Goal: Task Accomplishment & Management: Manage account settings

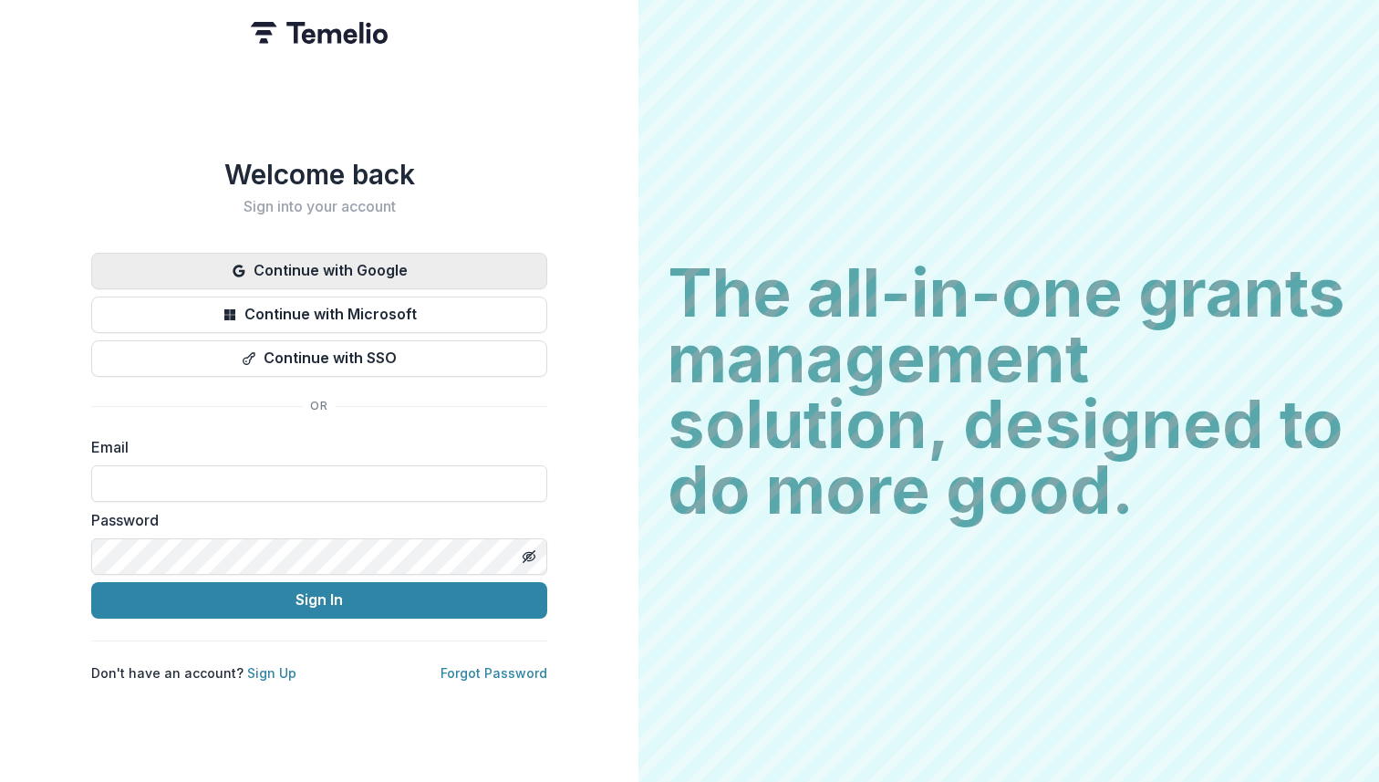
click at [409, 257] on button "Continue with Google" at bounding box center [319, 271] width 456 height 36
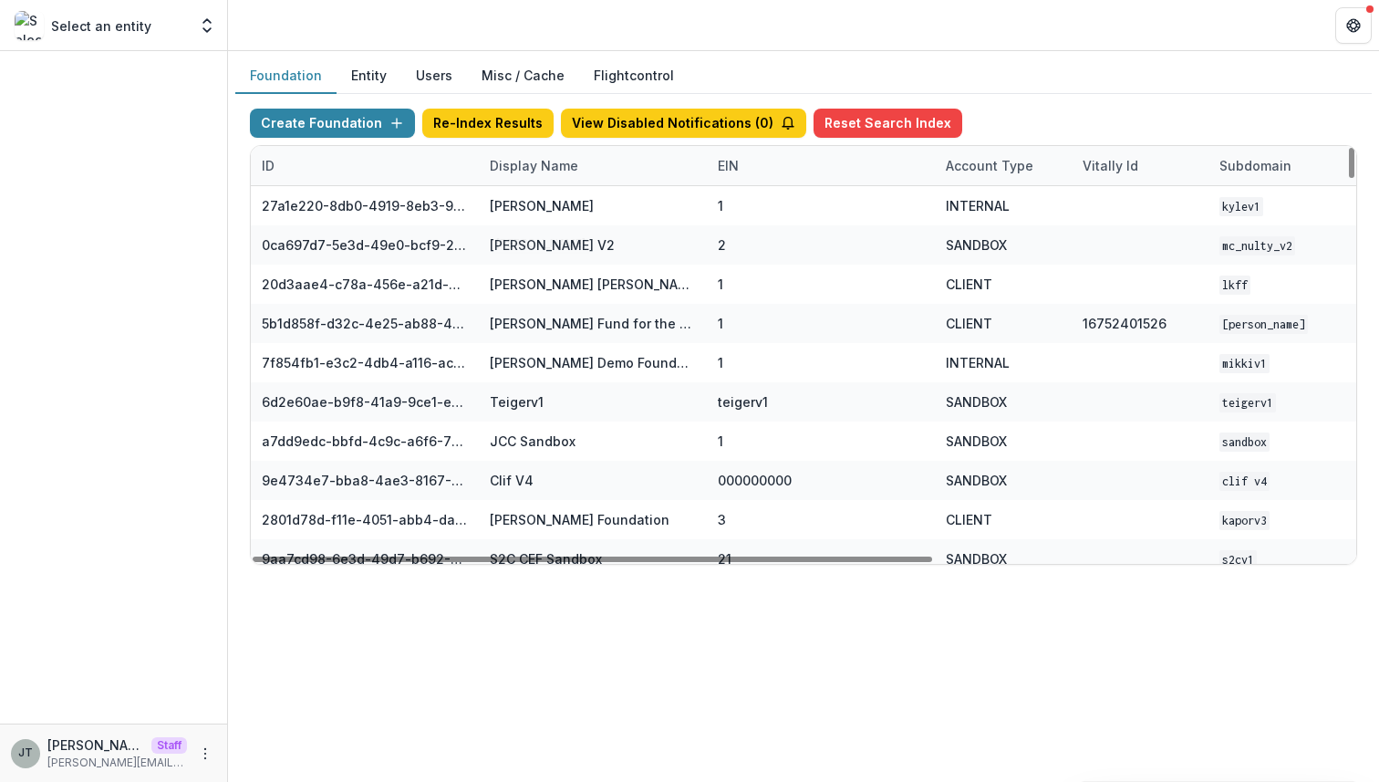
click at [524, 178] on div "Display Name" at bounding box center [593, 165] width 228 height 39
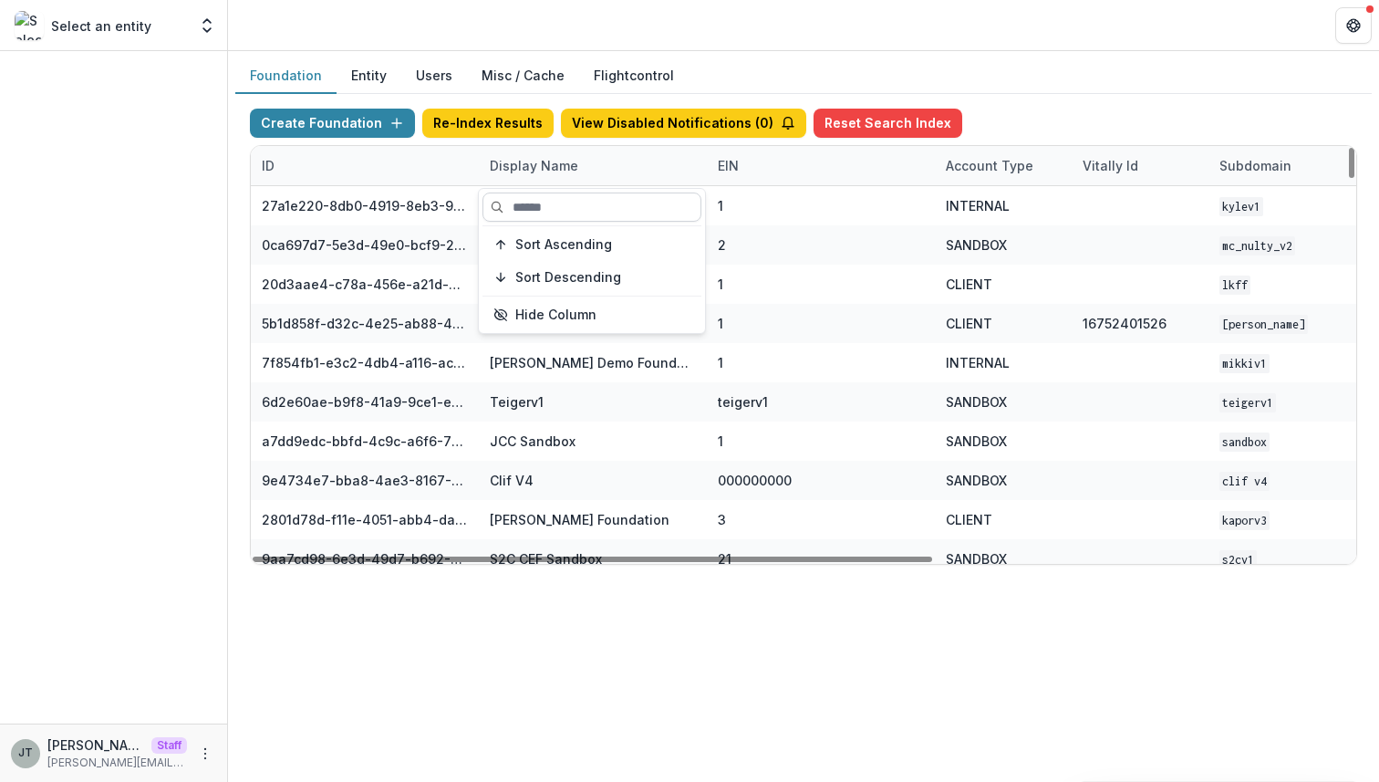
click at [538, 213] on input at bounding box center [591, 206] width 219 height 29
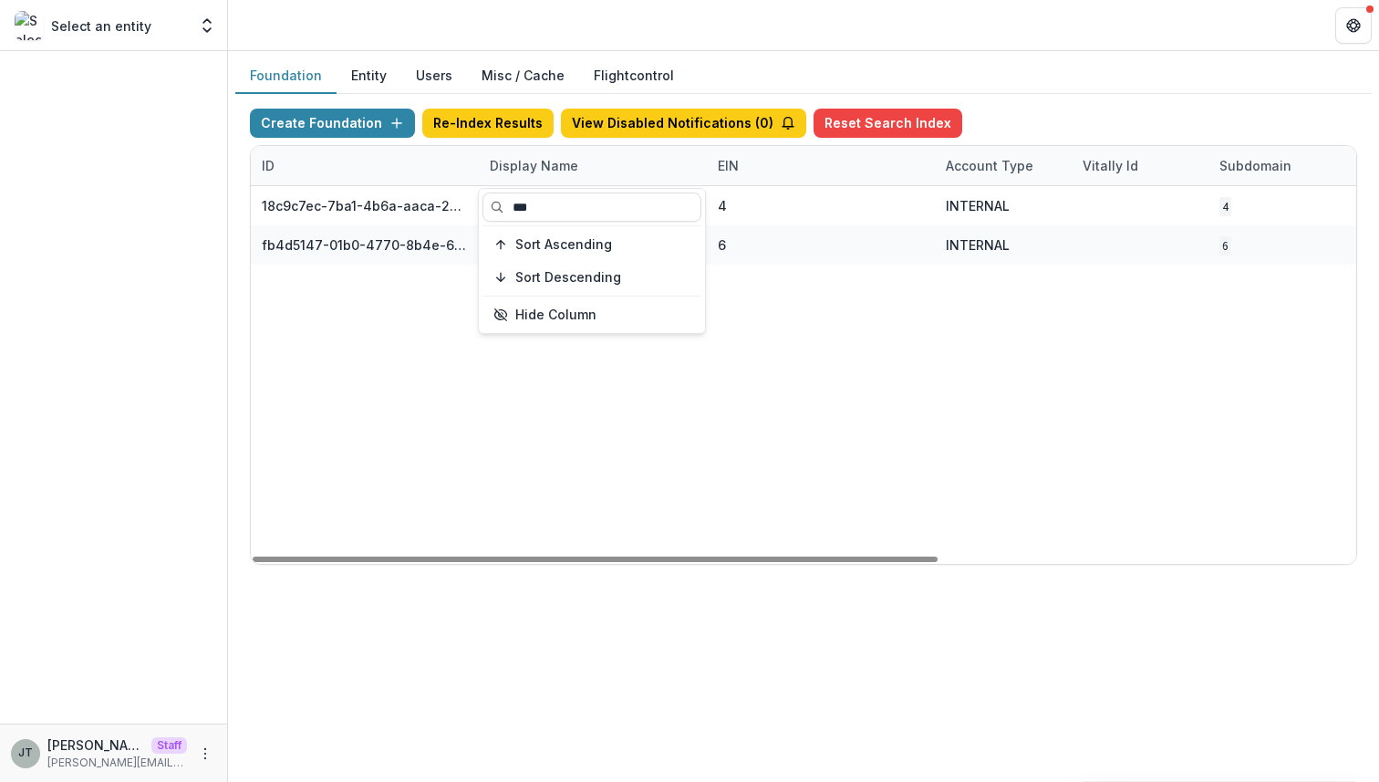
type input "***"
click at [826, 405] on div "18c9c7ec-7ba1-4b6a-aaca-25bdfd8349a0 NCF Data Sandbox 4 INTERNAL 4 [DATE] 6:31 …" at bounding box center [1140, 375] width 1778 height 378
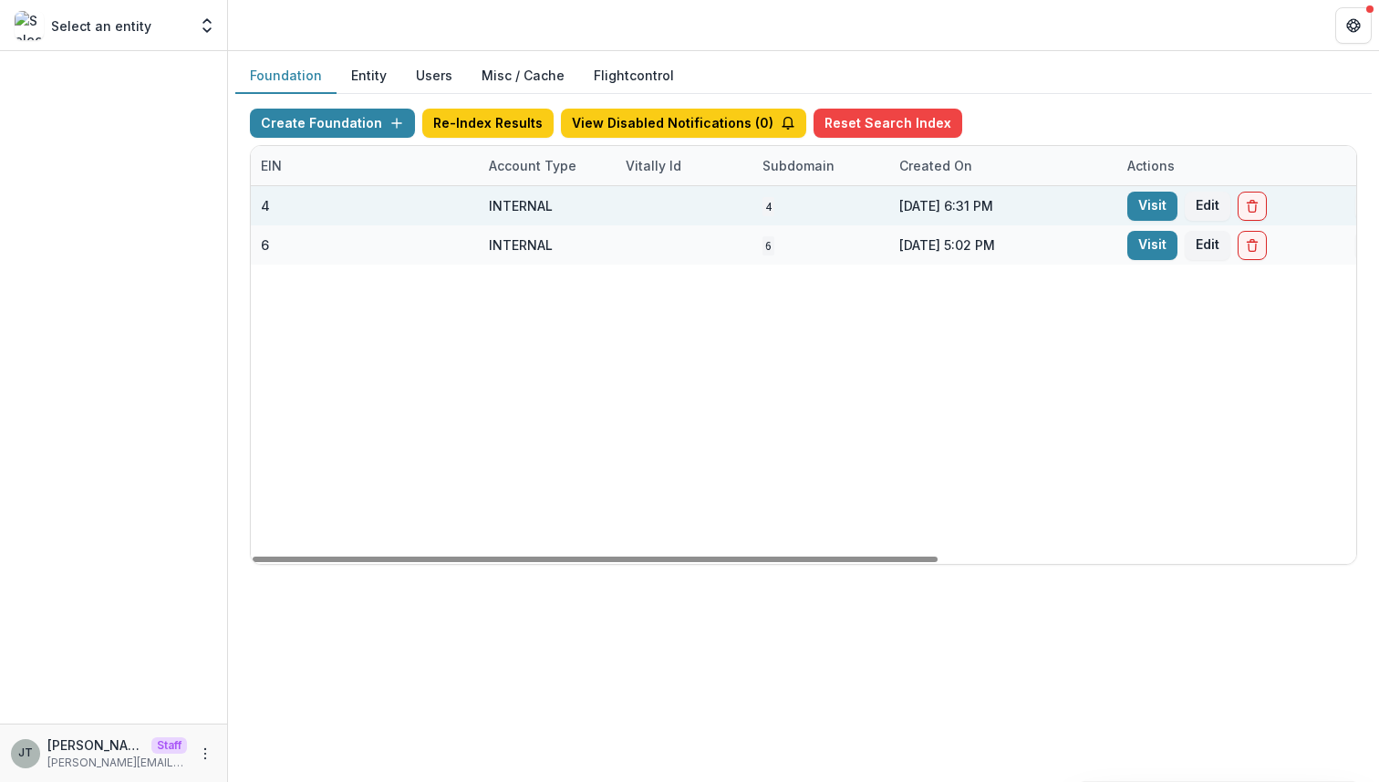
scroll to position [0, 673]
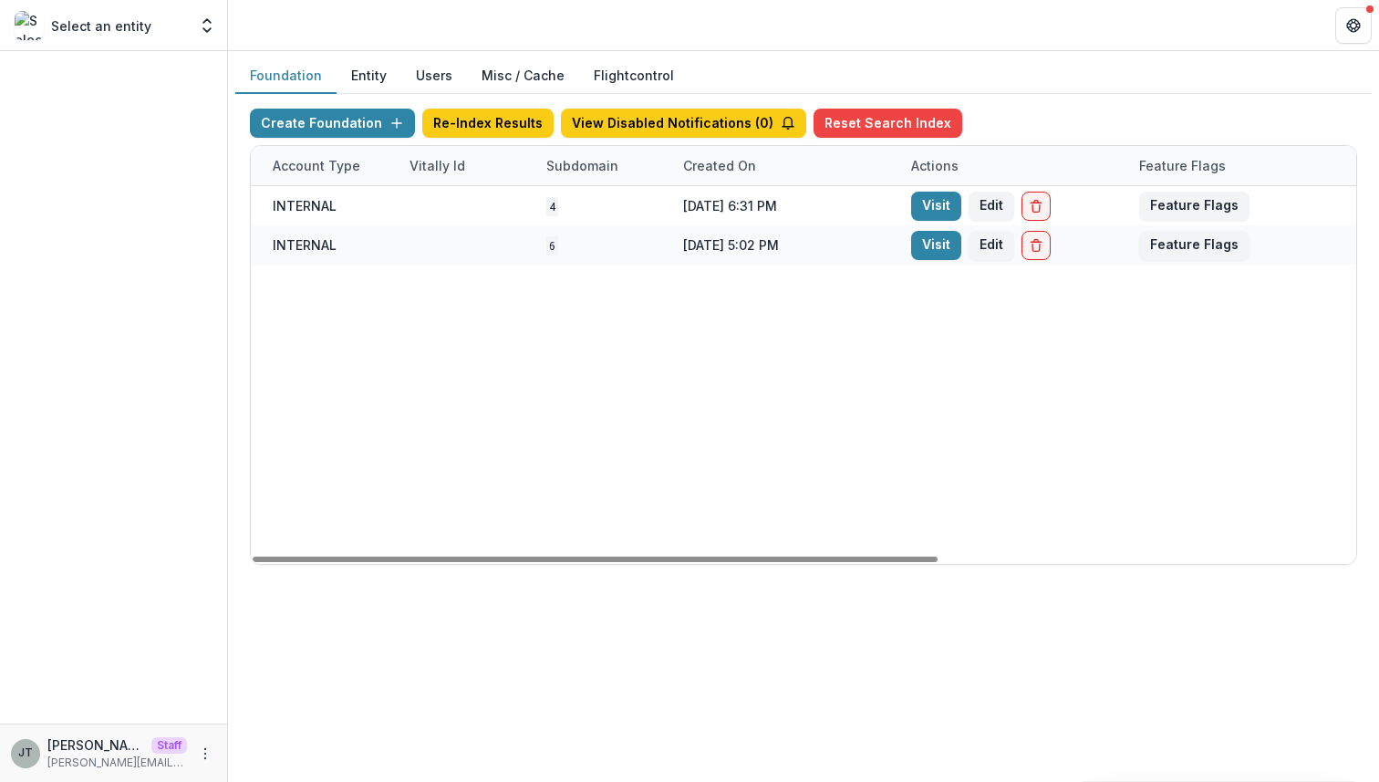
click at [433, 78] on button "Users" at bounding box center [434, 76] width 66 height 36
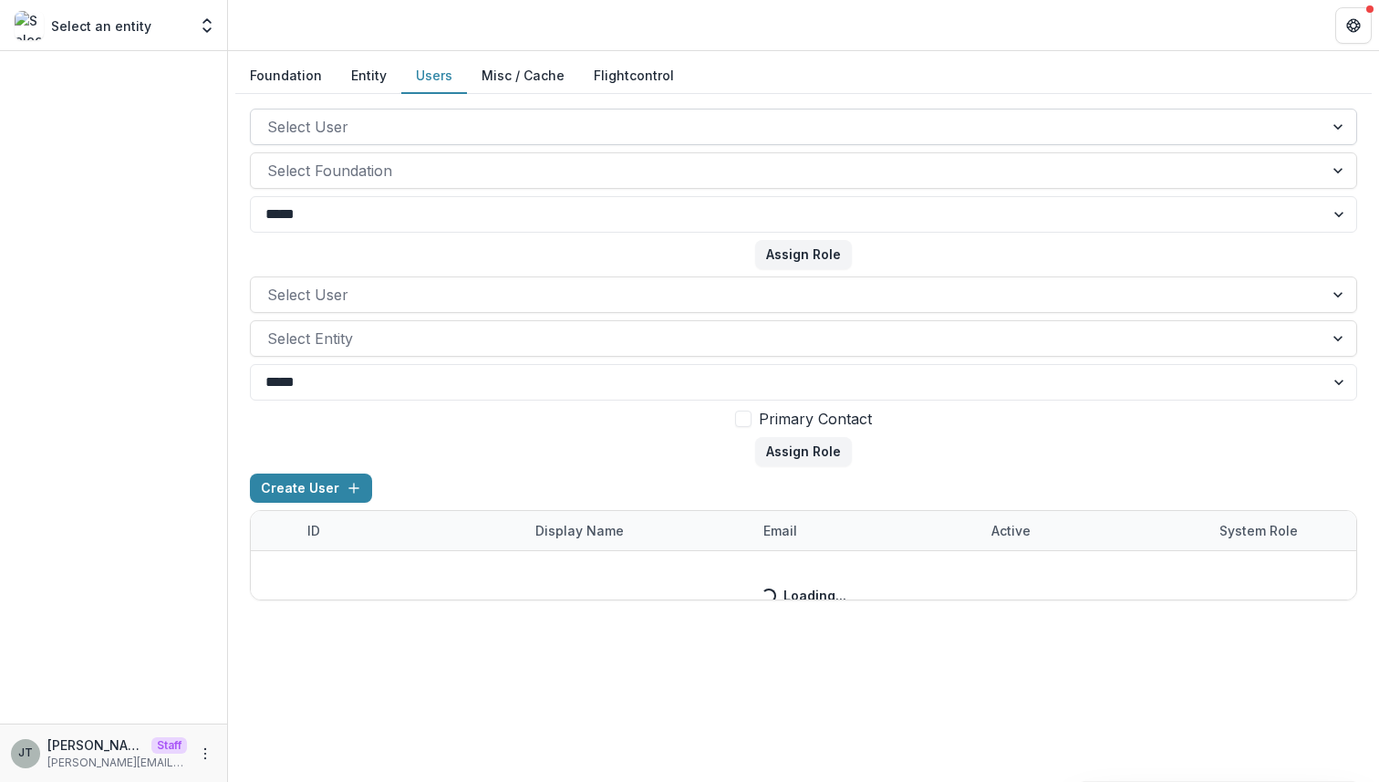
click at [542, 120] on div at bounding box center [787, 127] width 1040 height 26
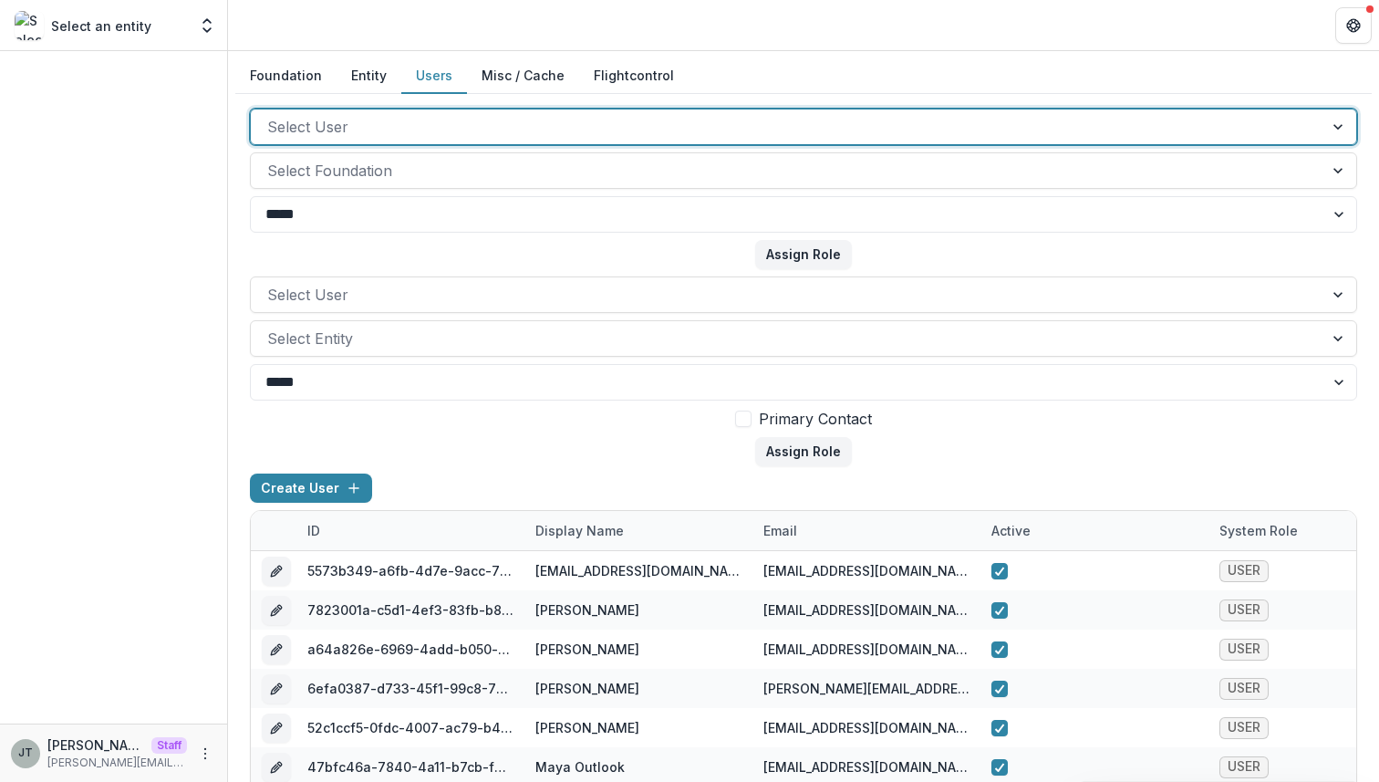
click at [363, 132] on div at bounding box center [787, 127] width 1040 height 26
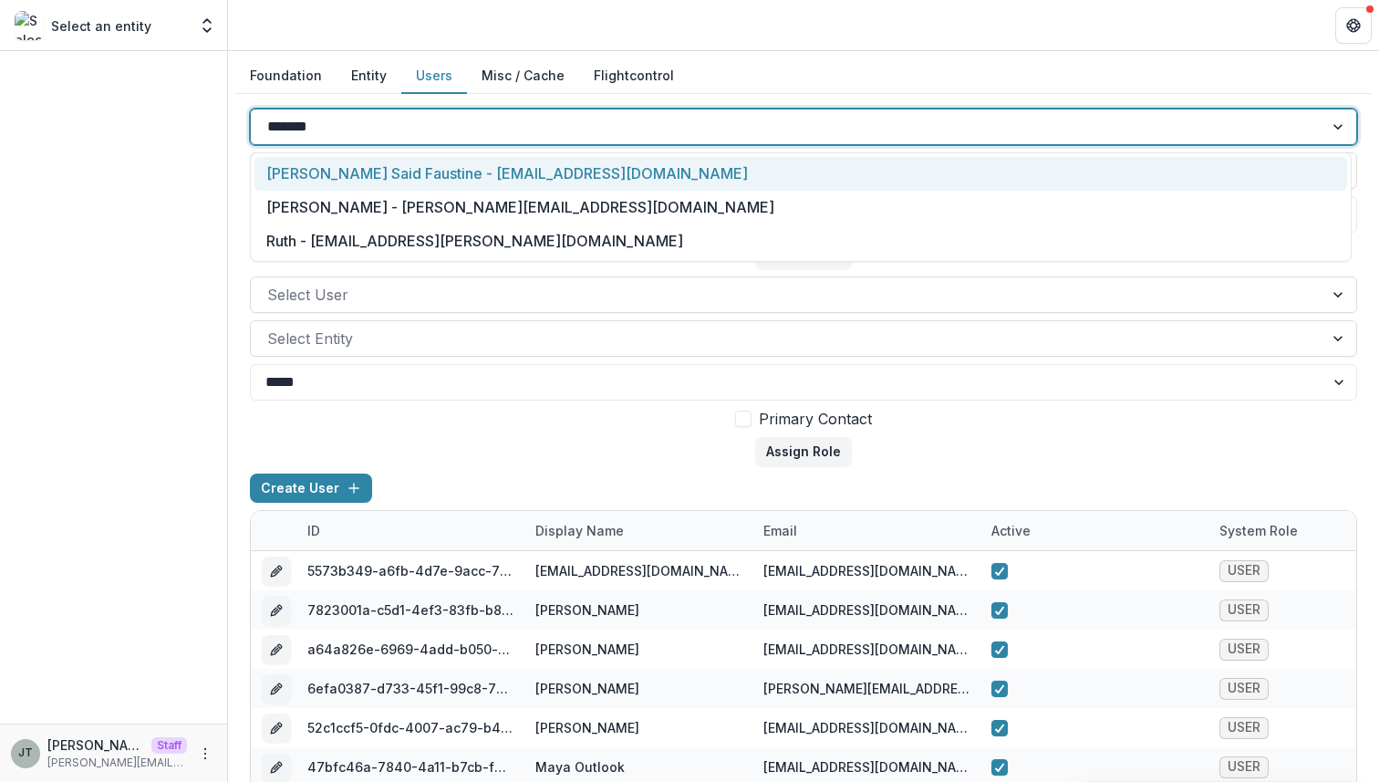
type input "********"
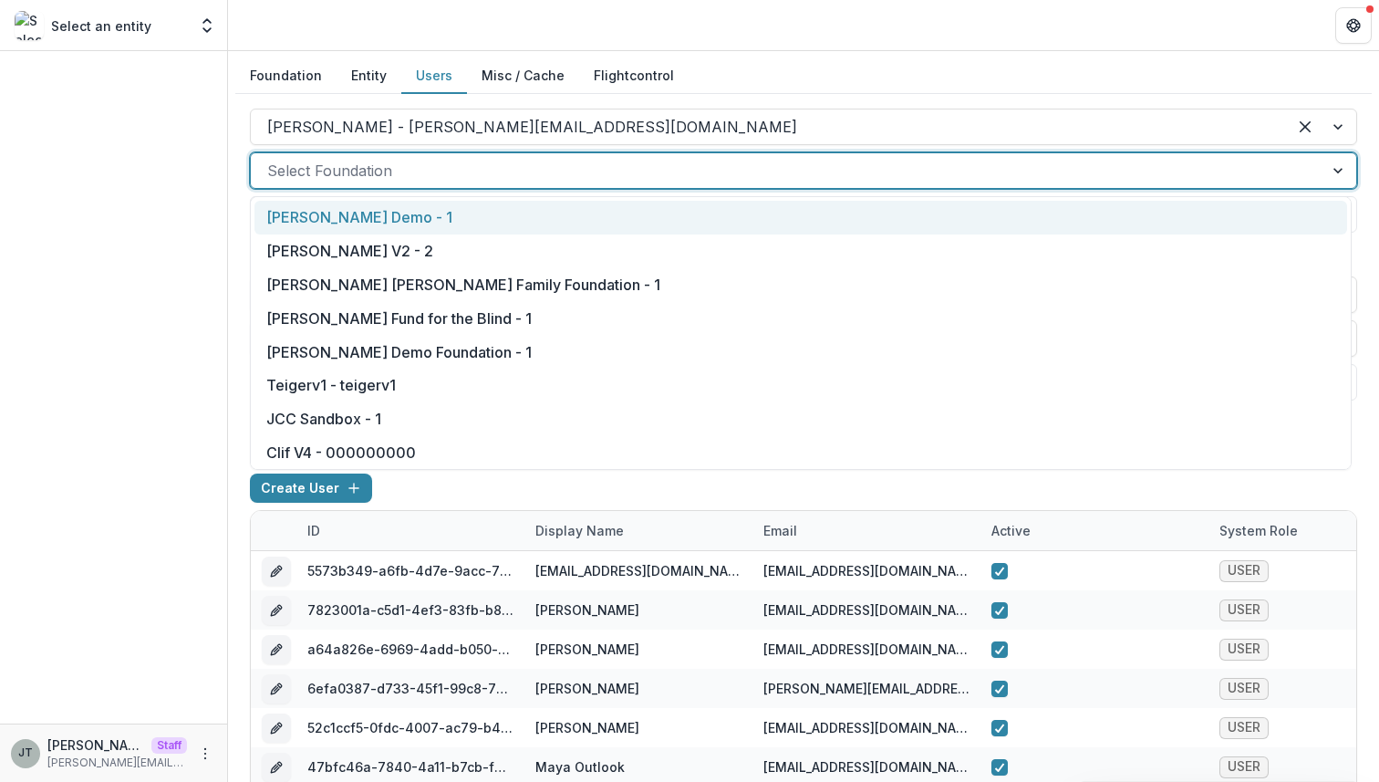
click at [414, 160] on div at bounding box center [787, 171] width 1040 height 26
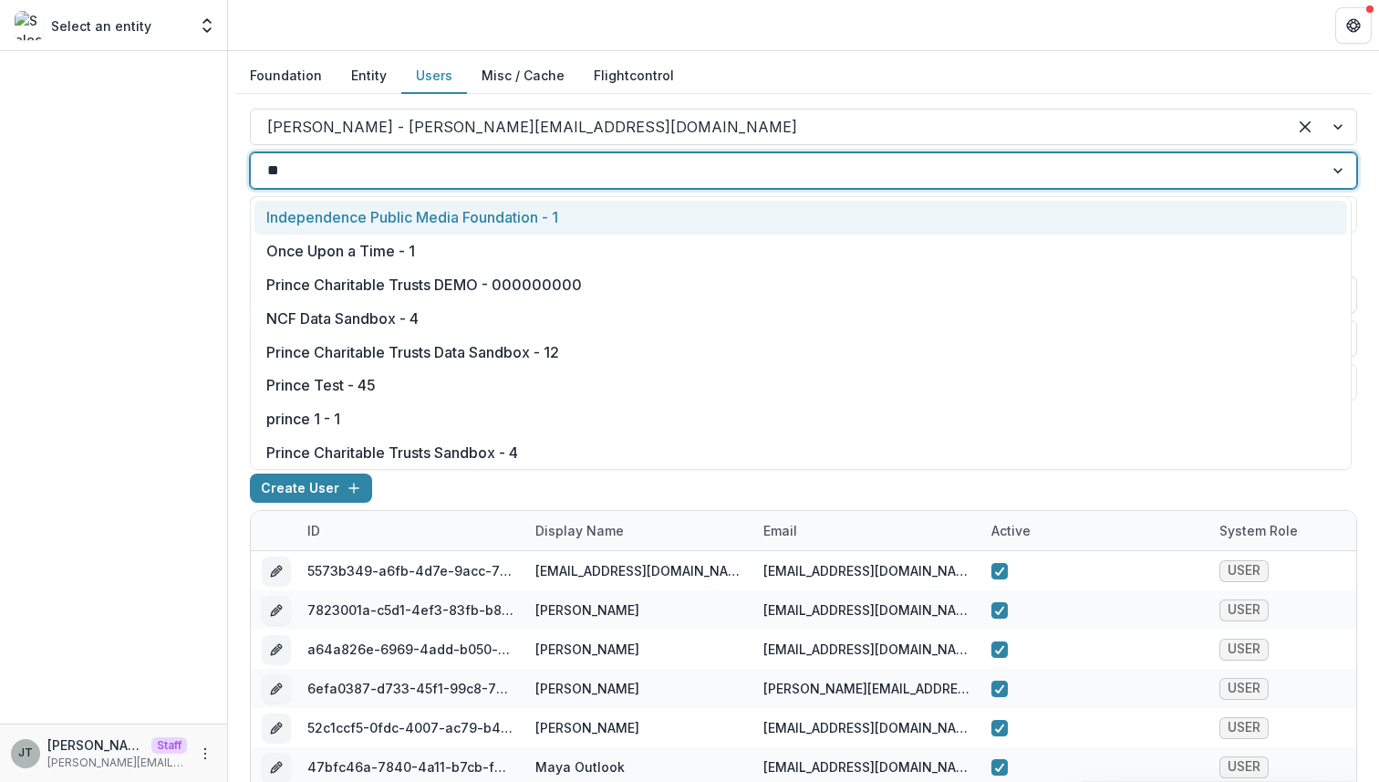
type input "***"
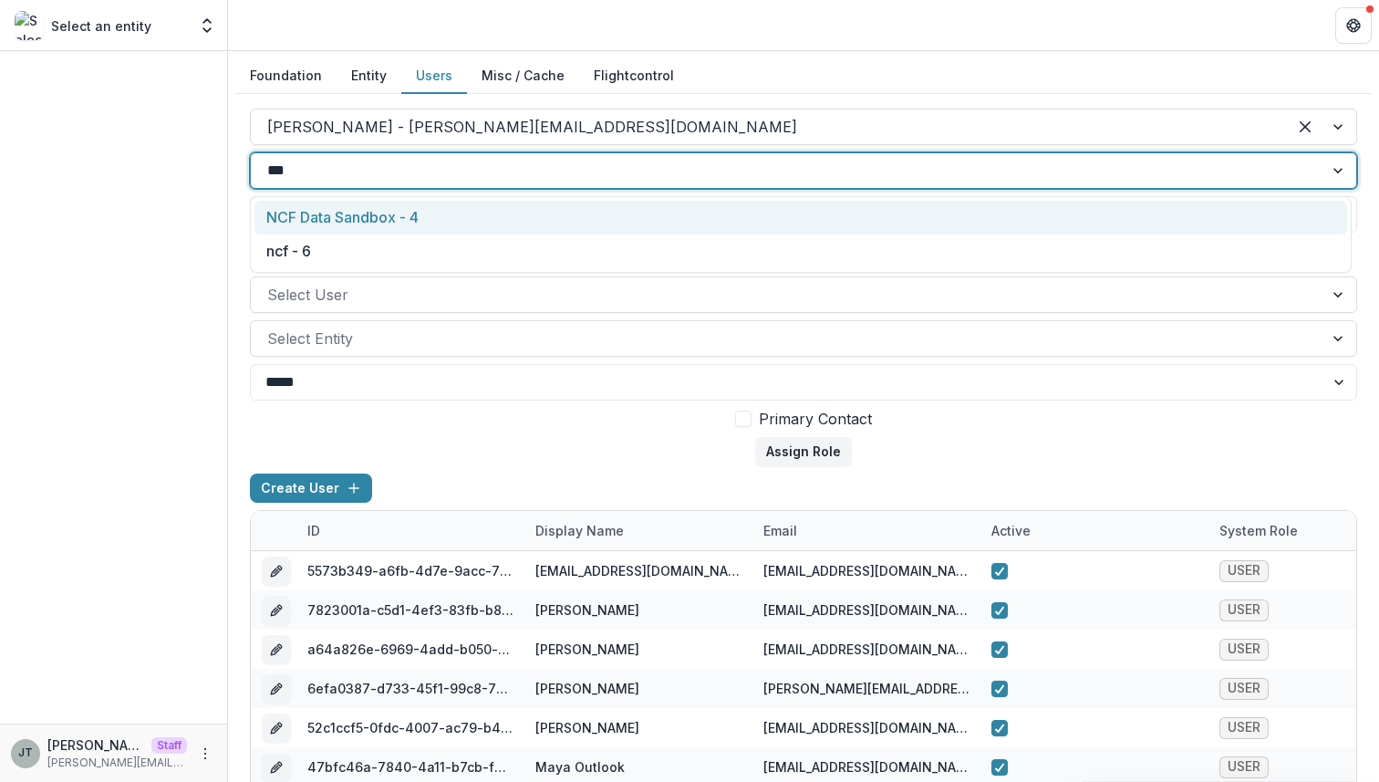
click at [425, 233] on div "NCF Data Sandbox - 4" at bounding box center [800, 218] width 1093 height 34
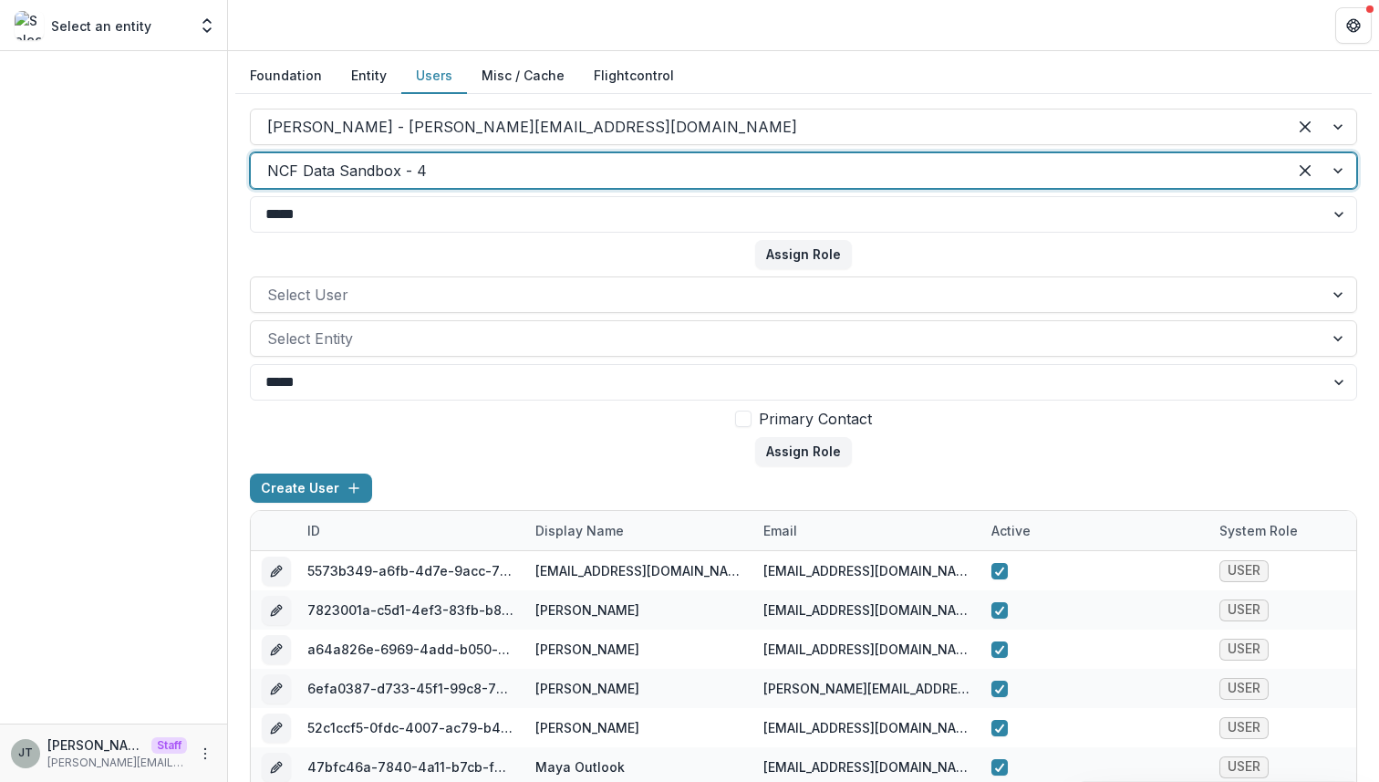
click at [435, 177] on div at bounding box center [768, 171] width 1003 height 26
click at [408, 171] on div at bounding box center [768, 171] width 1003 height 26
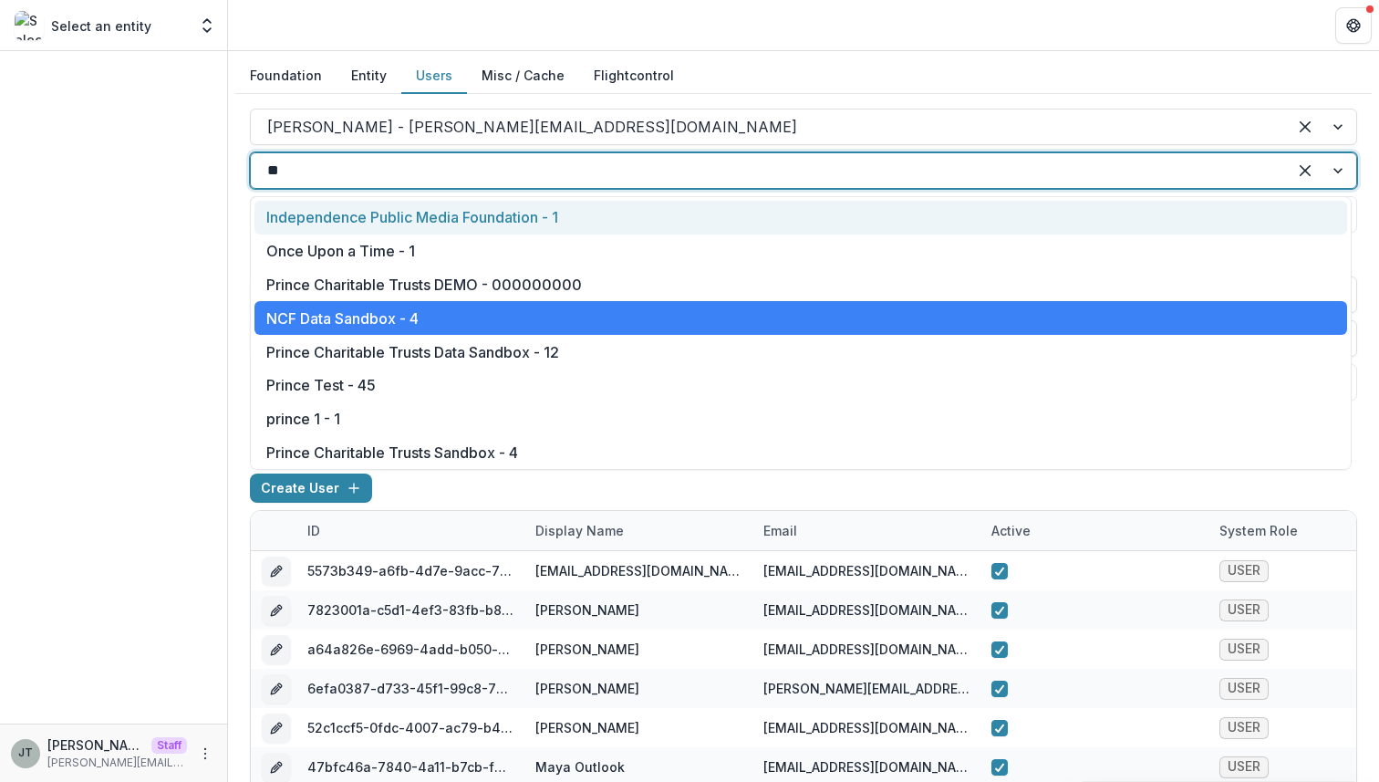
type input "***"
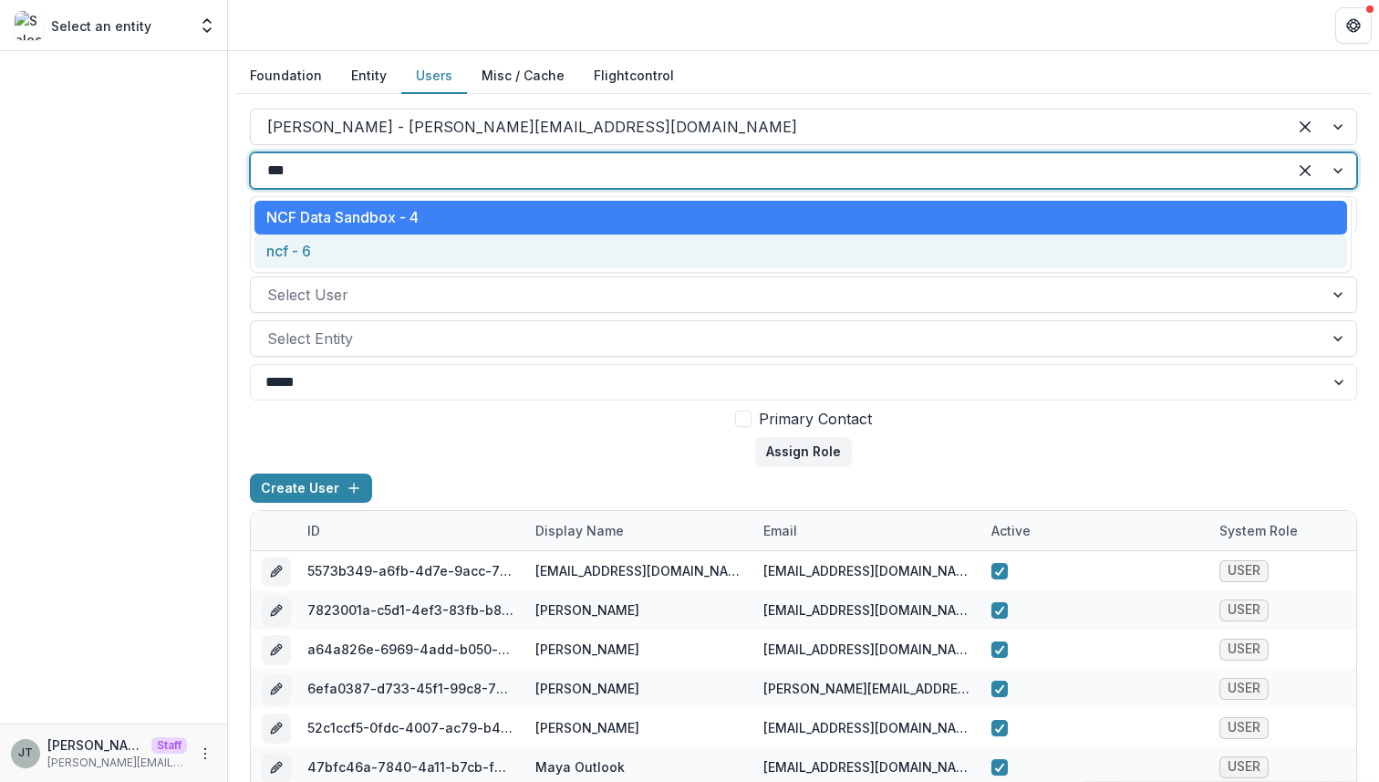
click at [374, 241] on div "ncf - 6" at bounding box center [800, 251] width 1093 height 34
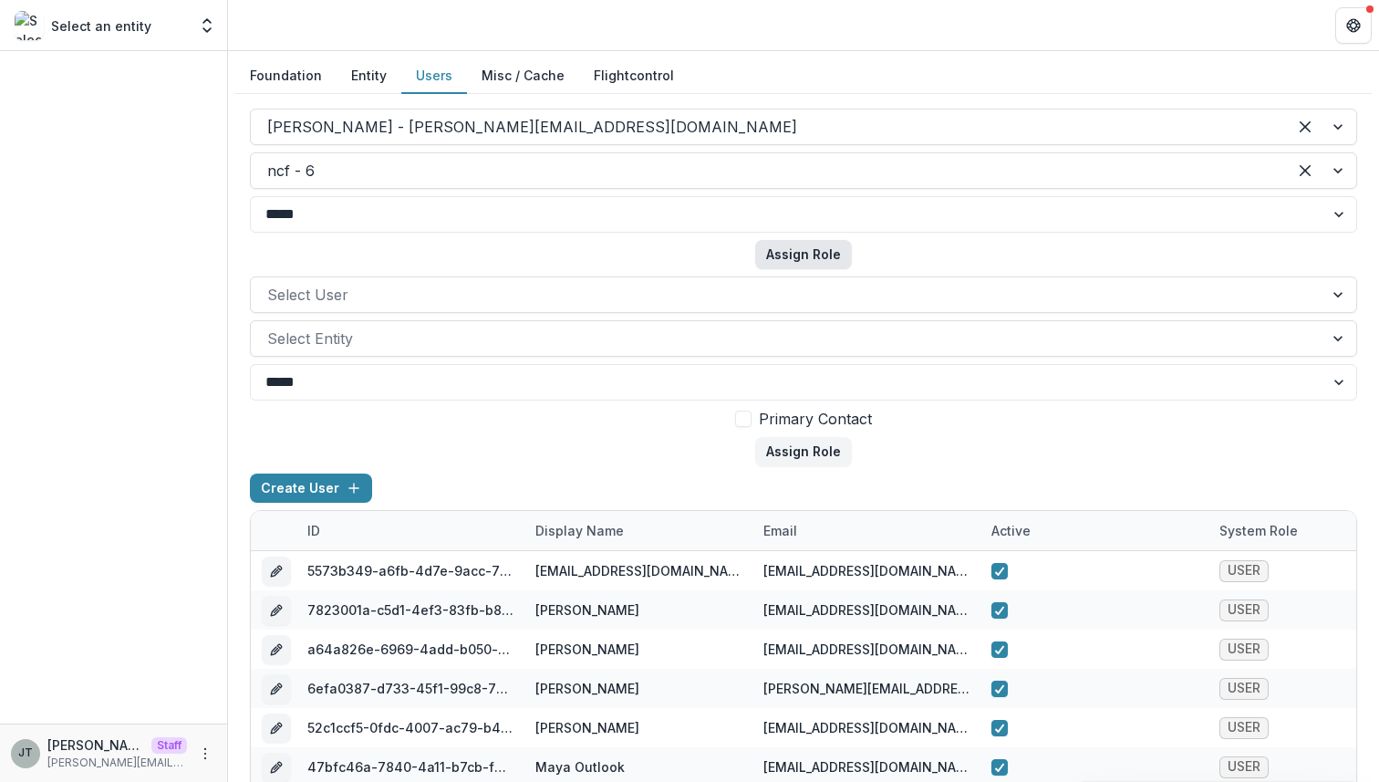
click at [793, 247] on button "Assign Role" at bounding box center [803, 254] width 97 height 29
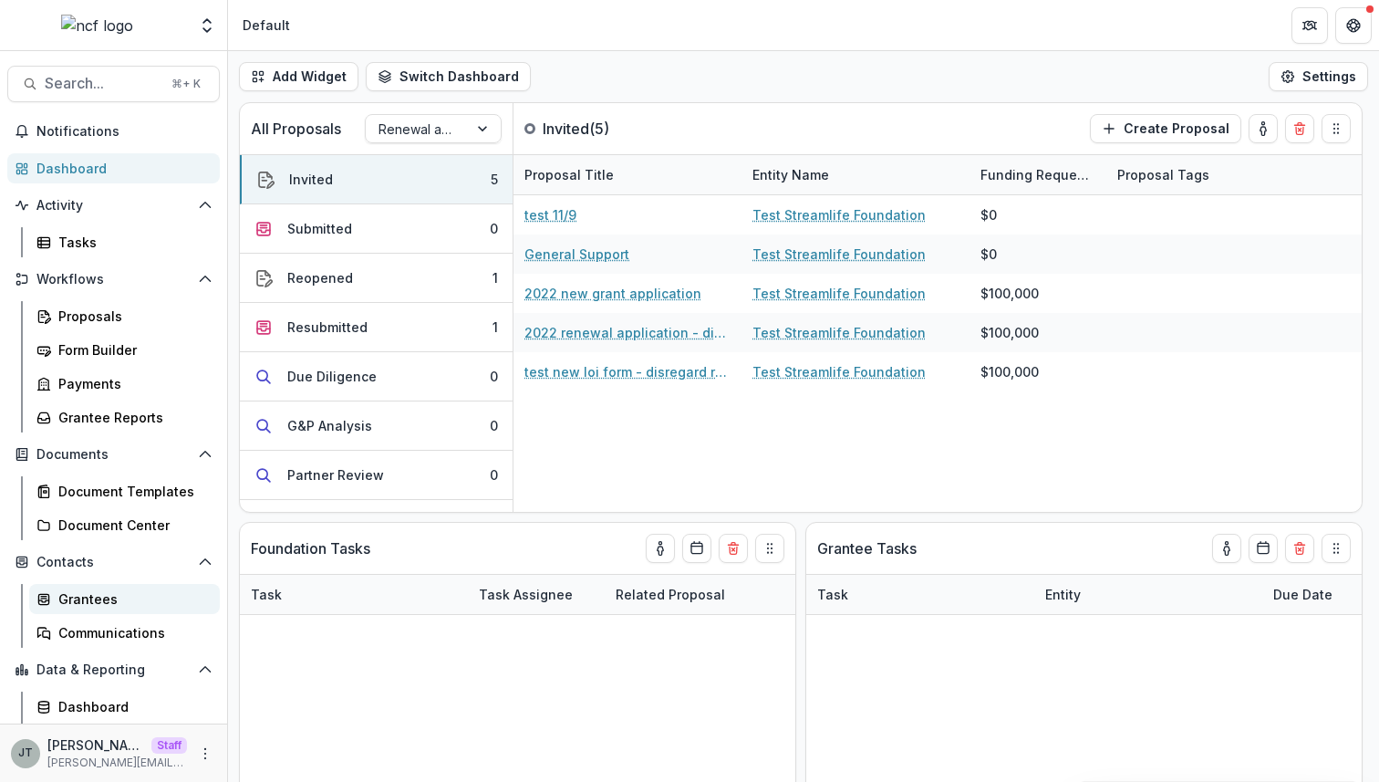
click at [95, 594] on div "Grantees" at bounding box center [131, 598] width 147 height 19
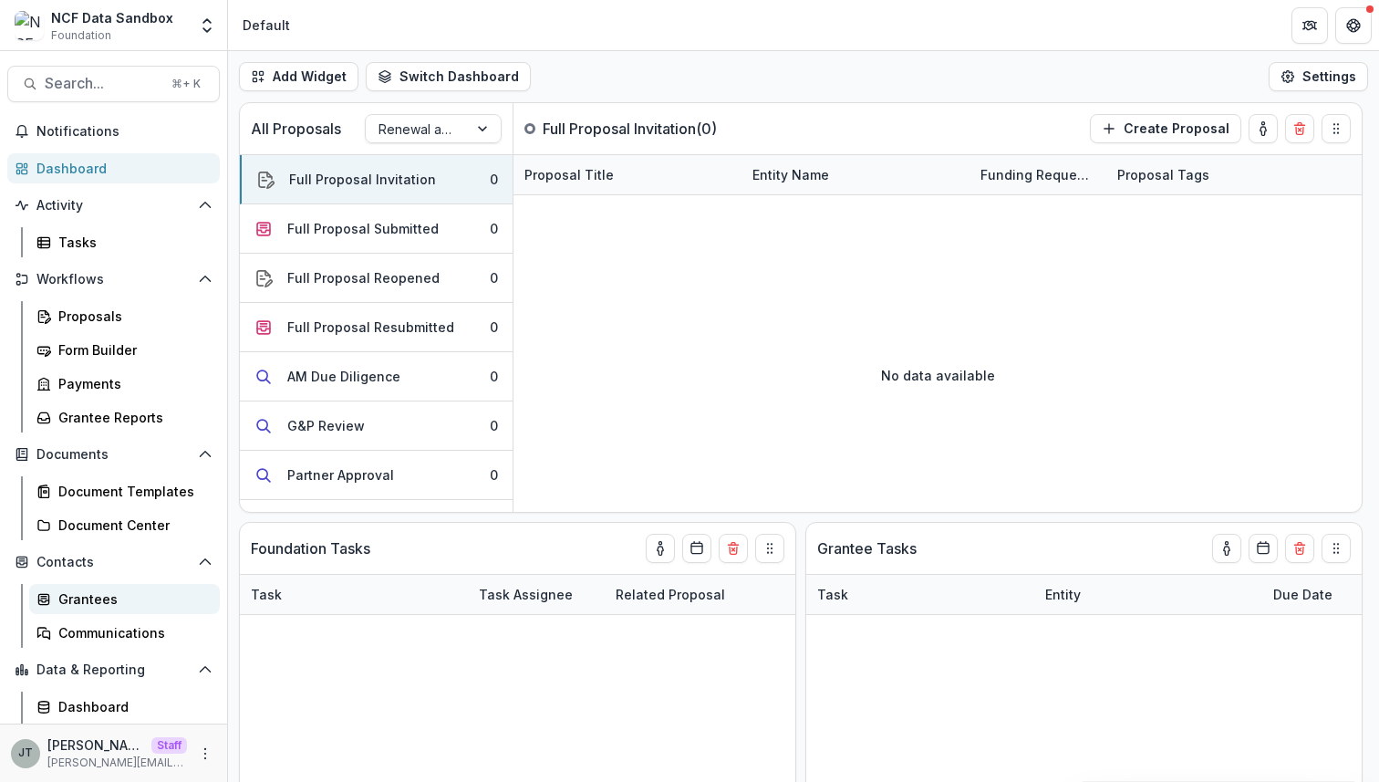
click at [109, 606] on div "Grantees" at bounding box center [131, 598] width 147 height 19
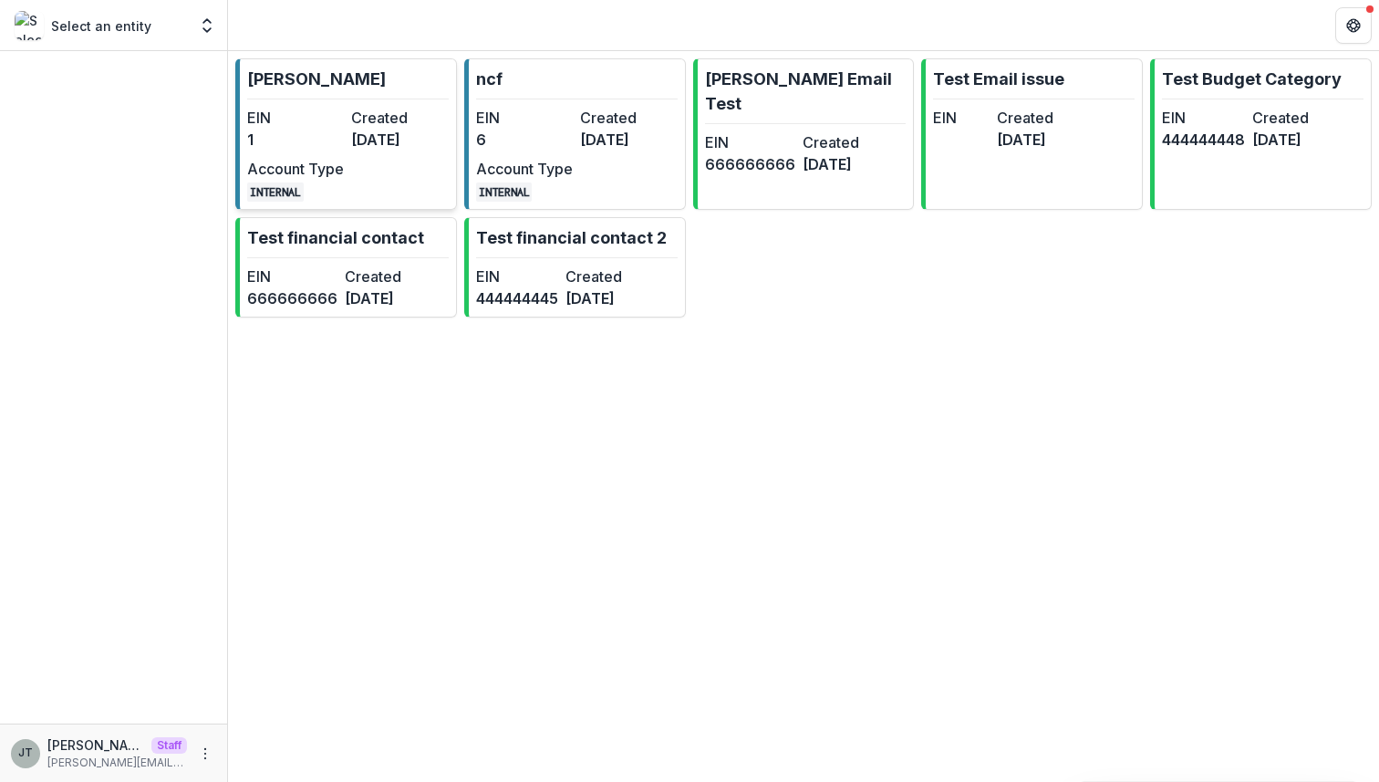
click at [380, 118] on dt "Created" at bounding box center [399, 118] width 97 height 22
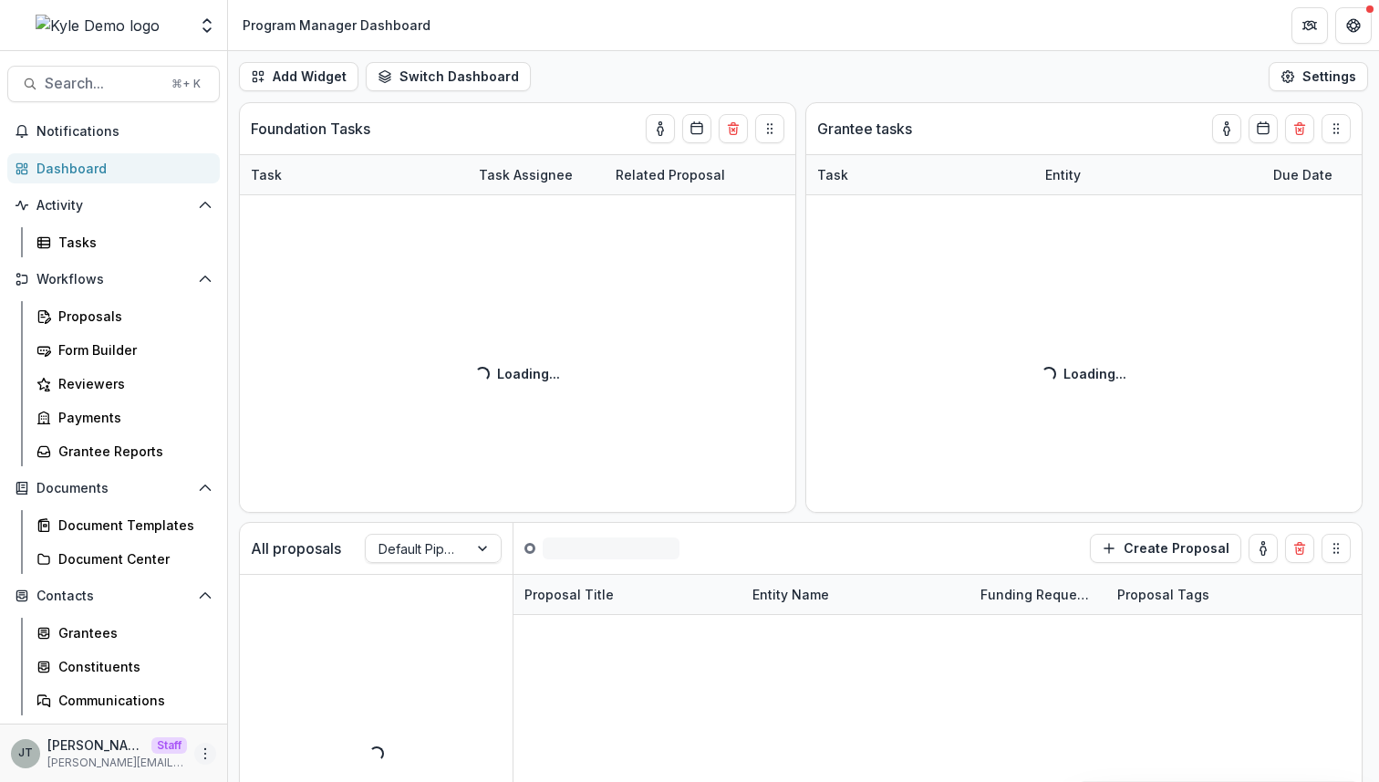
click at [198, 751] on icon "More" at bounding box center [205, 753] width 15 height 15
click at [260, 722] on link "User Settings" at bounding box center [320, 714] width 195 height 30
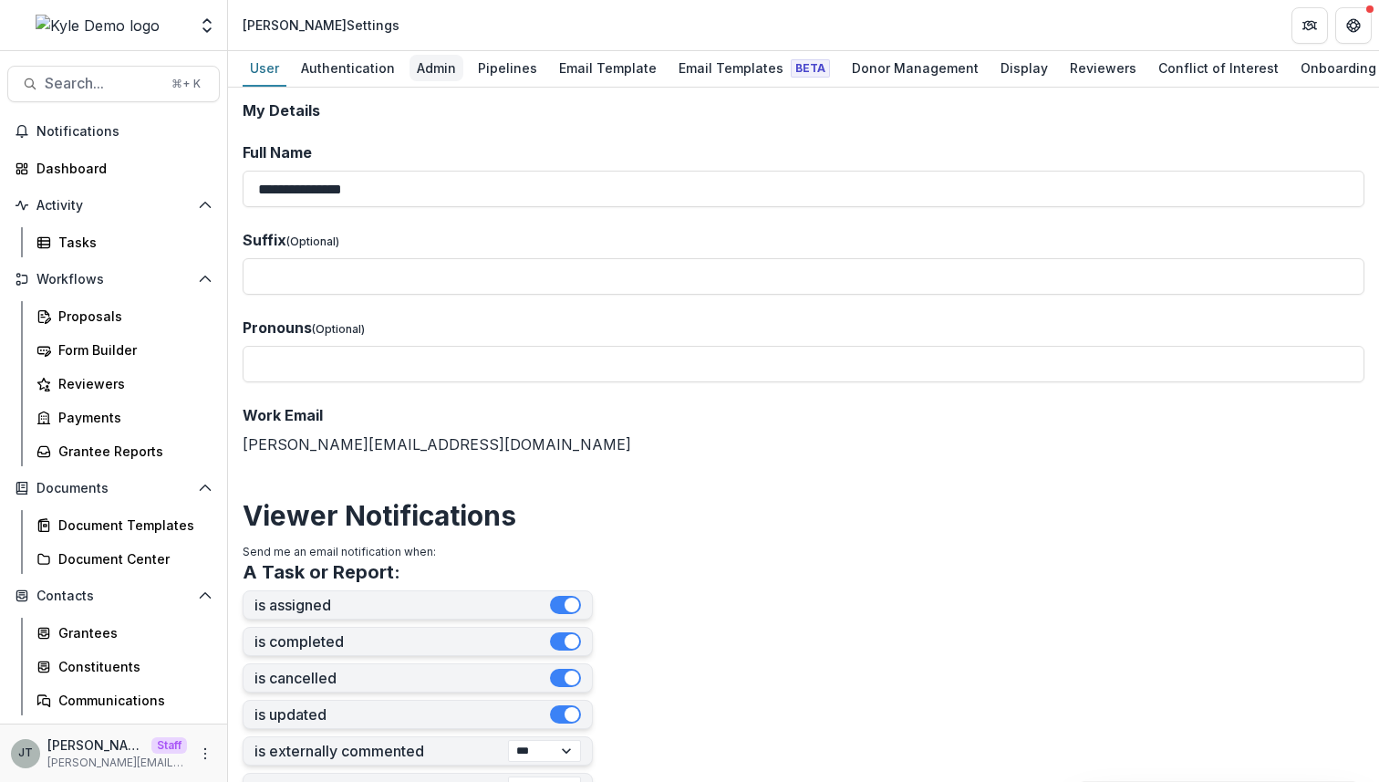
click at [420, 79] on div "Admin" at bounding box center [436, 68] width 54 height 26
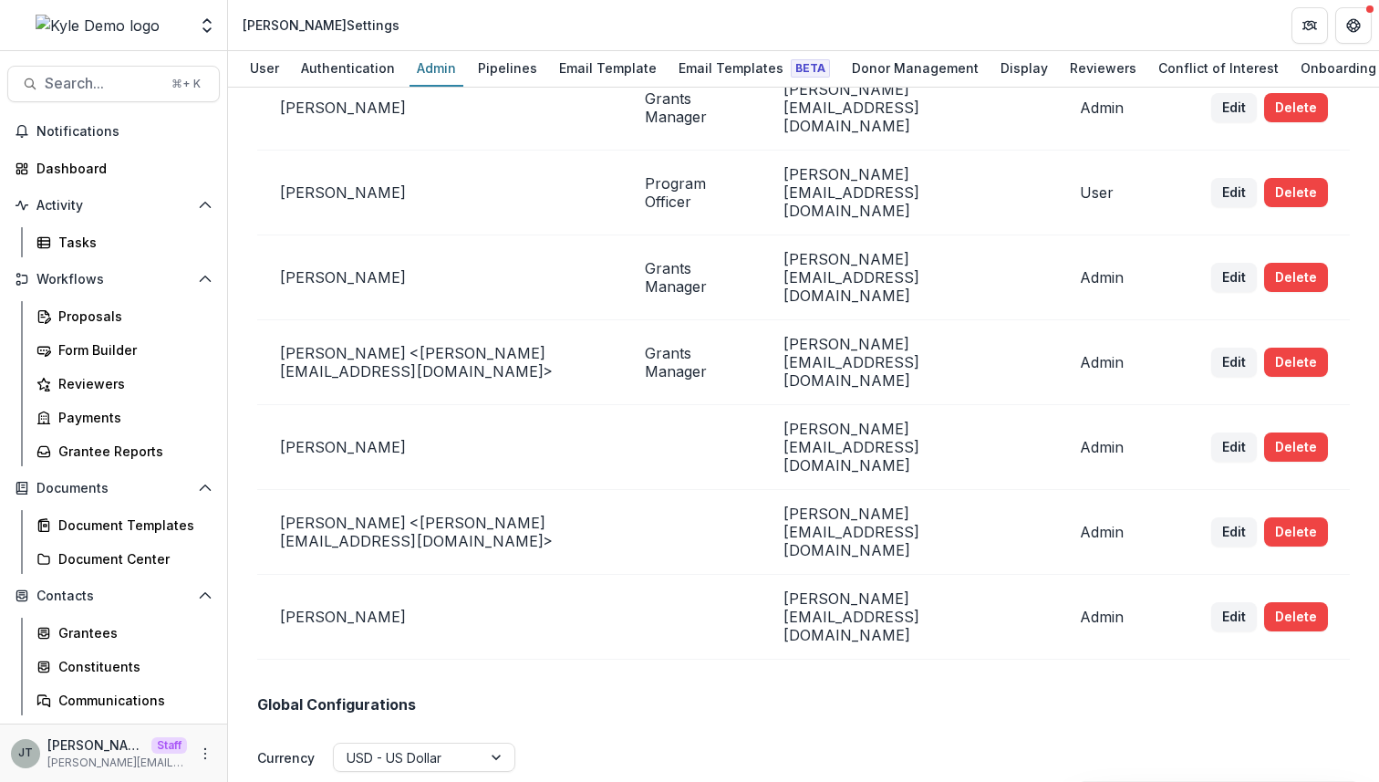
scroll to position [203, 0]
click at [1274, 601] on button "Delete" at bounding box center [1296, 615] width 64 height 29
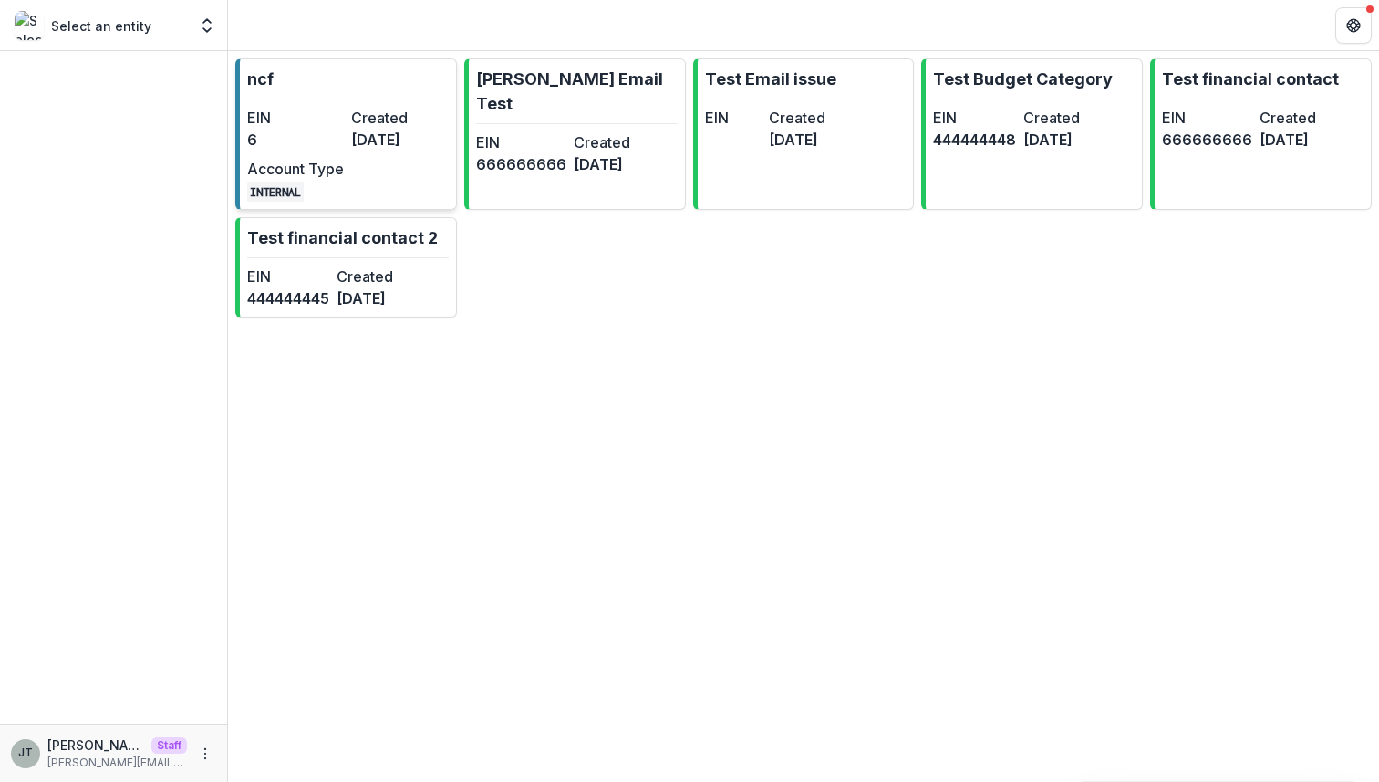
click at [413, 121] on dt "Created" at bounding box center [399, 118] width 97 height 22
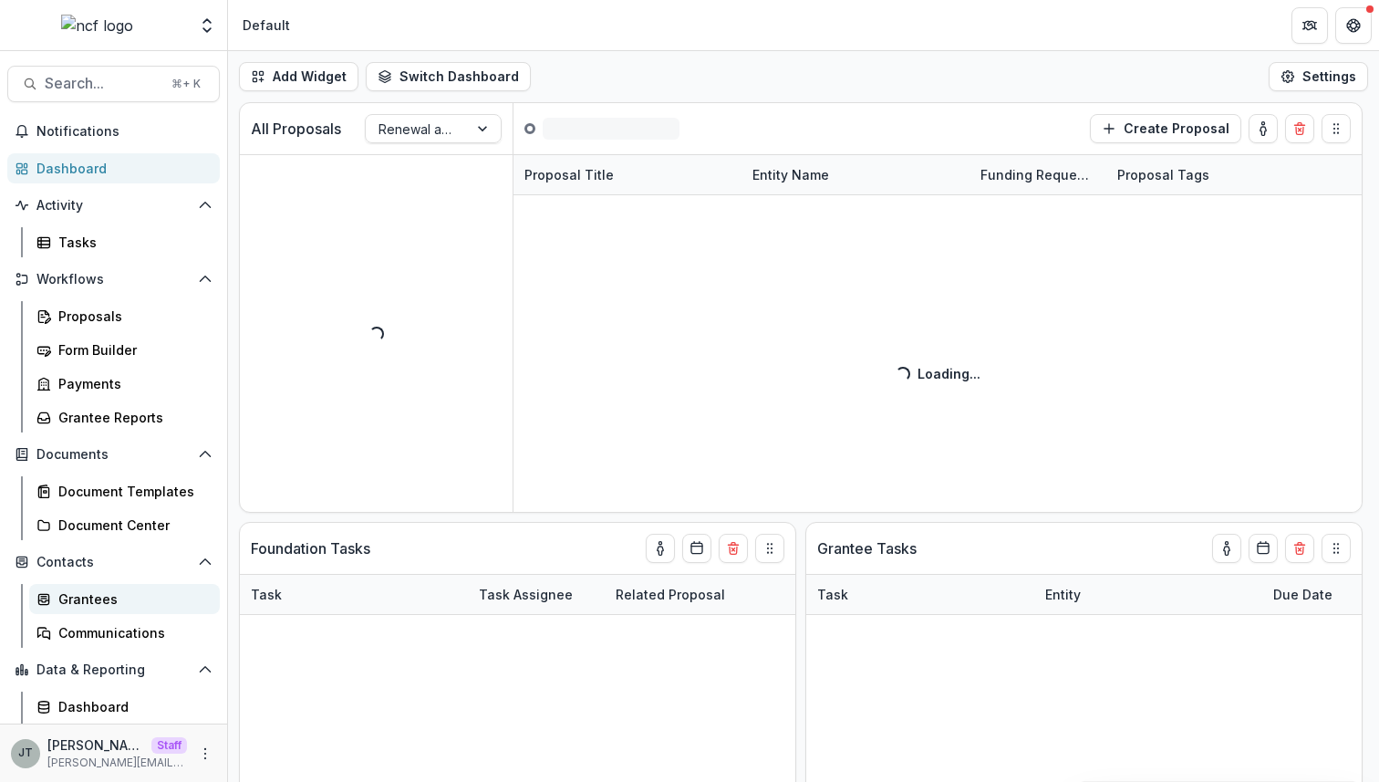
click at [109, 594] on div "Grantees" at bounding box center [131, 598] width 147 height 19
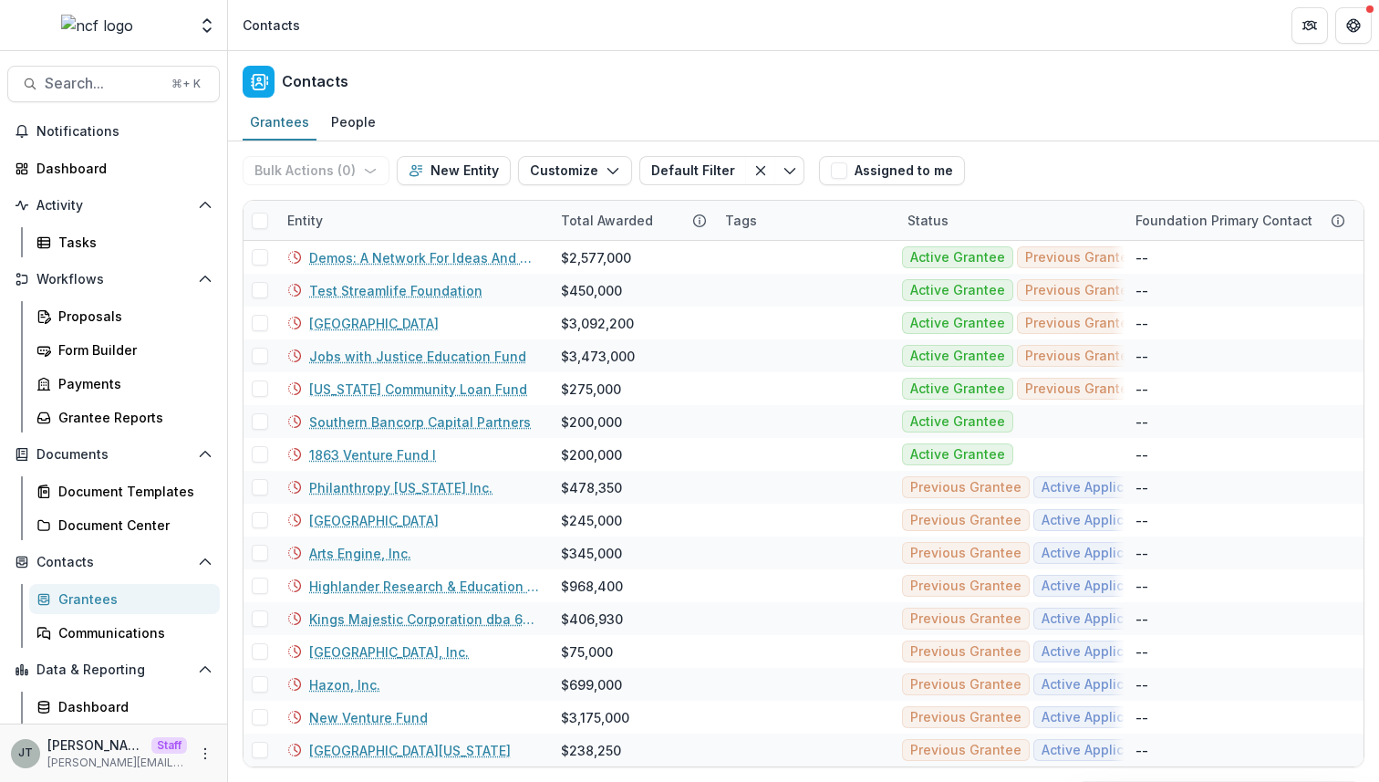
scroll to position [32, 0]
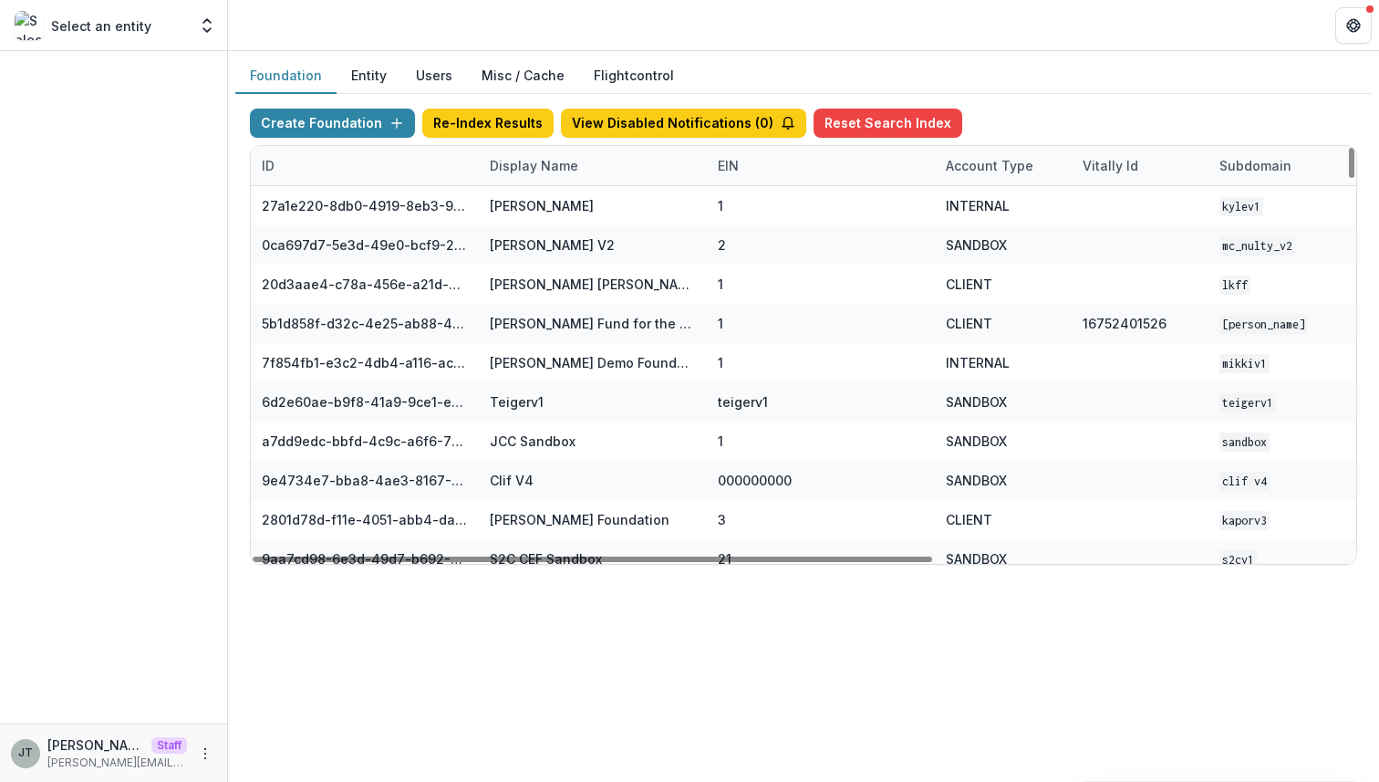
click at [534, 163] on div "Display Name" at bounding box center [534, 165] width 110 height 19
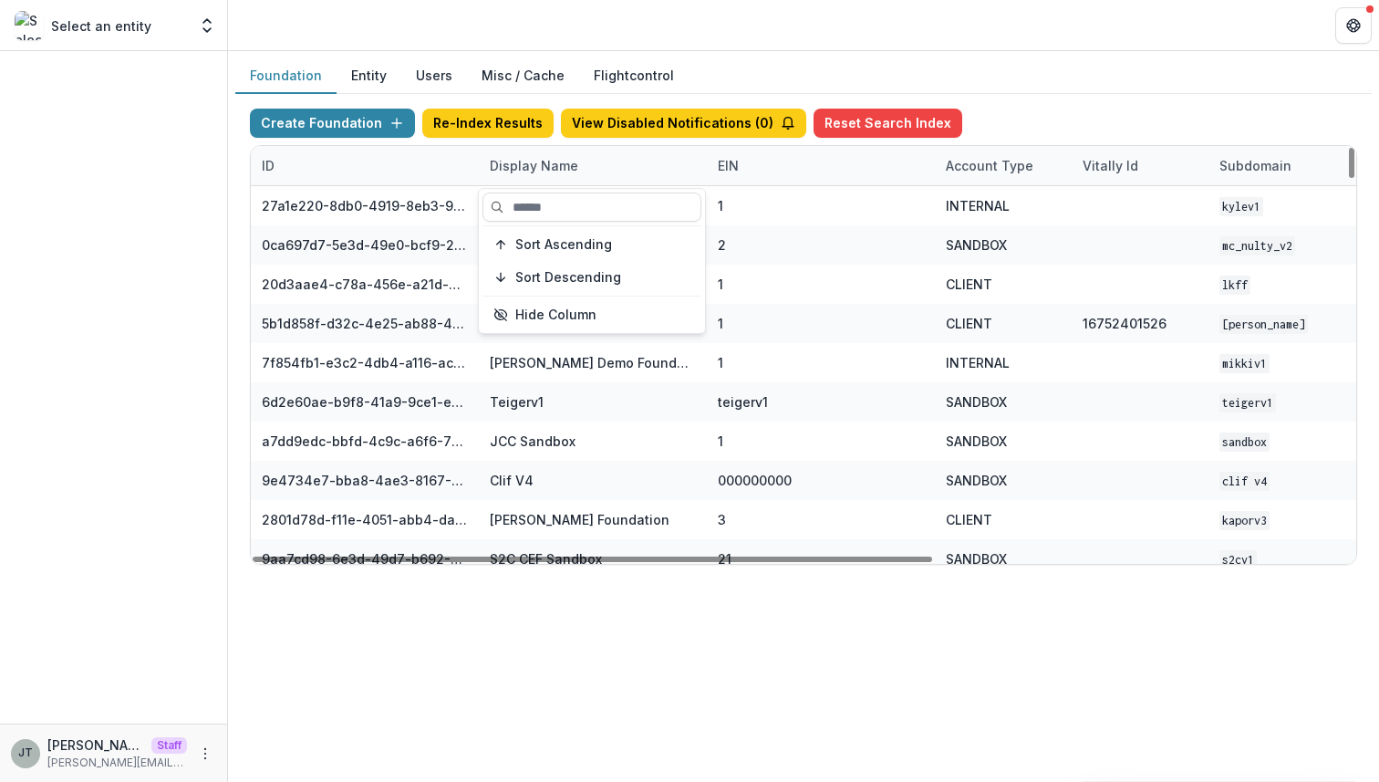
click at [534, 225] on hr at bounding box center [591, 225] width 219 height 1
click at [534, 209] on input at bounding box center [591, 206] width 219 height 29
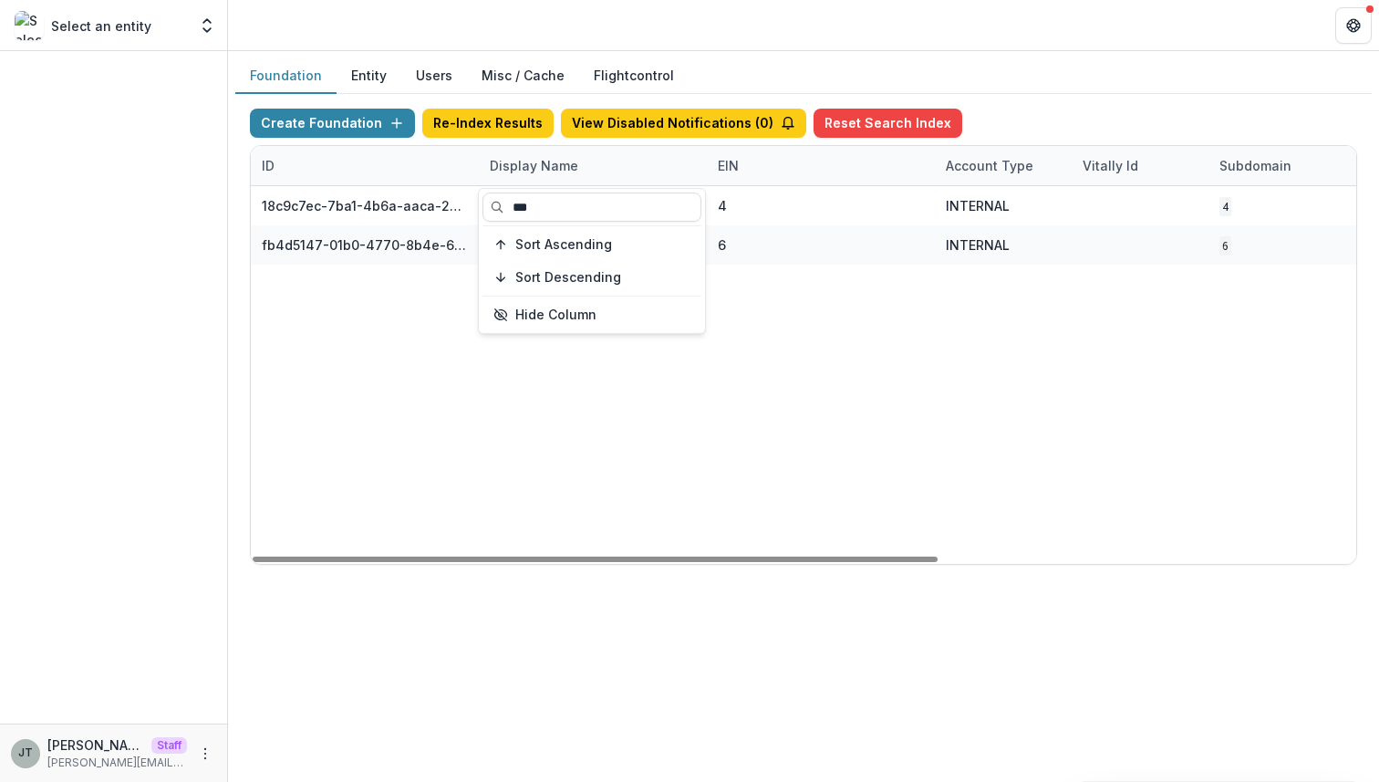
type input "***"
click at [899, 535] on div "18c9c7ec-7ba1-4b6a-aaca-25bdfd8349a0 NCF Data Sandbox 4 INTERNAL 4 Jun 06, 2025…" at bounding box center [1140, 375] width 1778 height 378
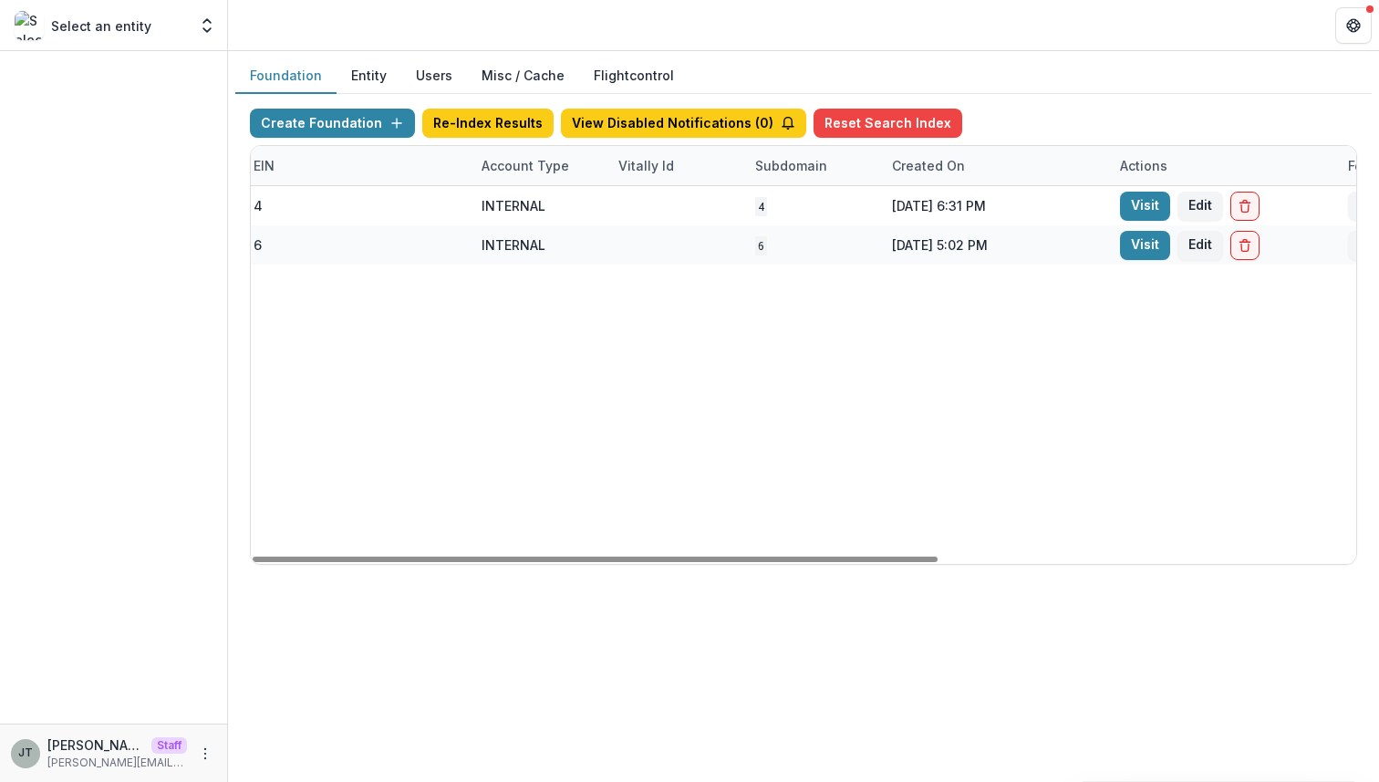
scroll to position [0, 557]
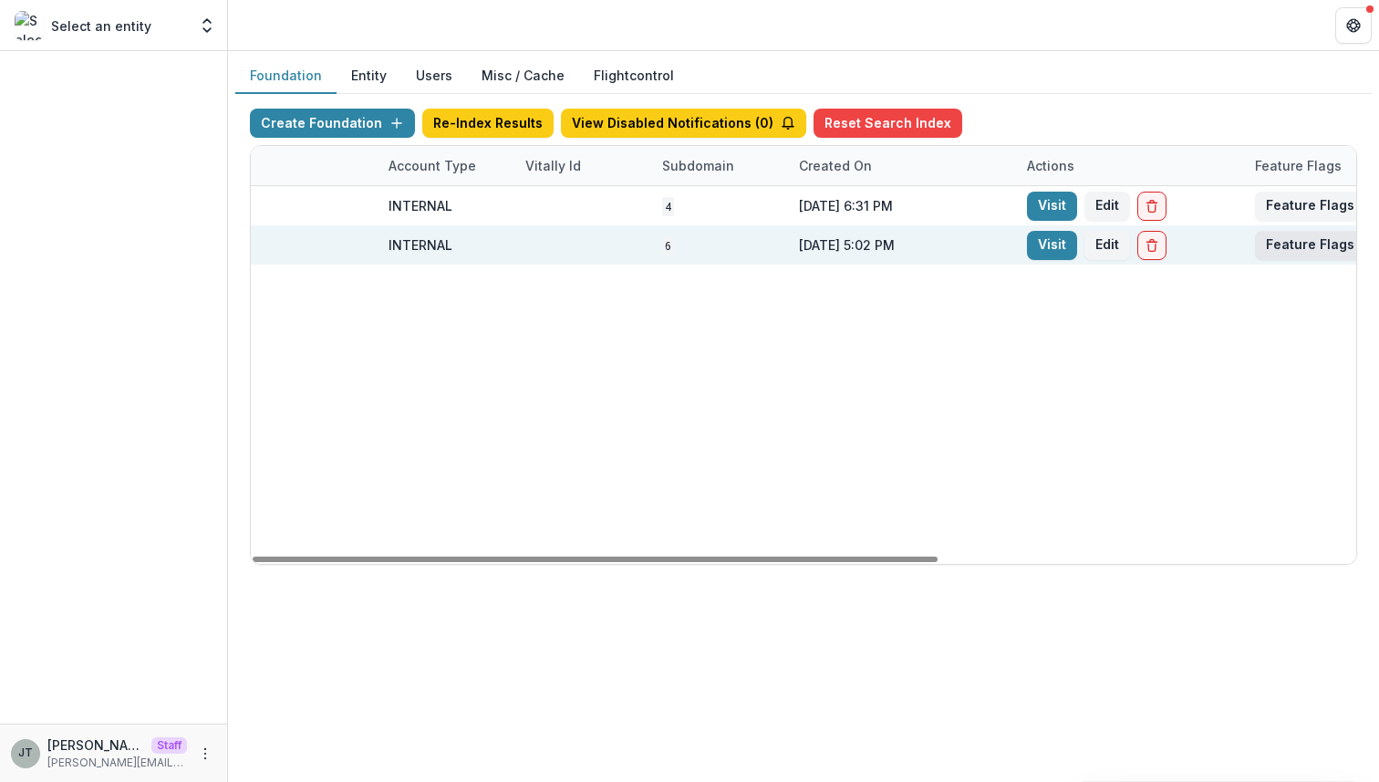
click at [1274, 252] on button "Feature Flags" at bounding box center [1310, 245] width 110 height 29
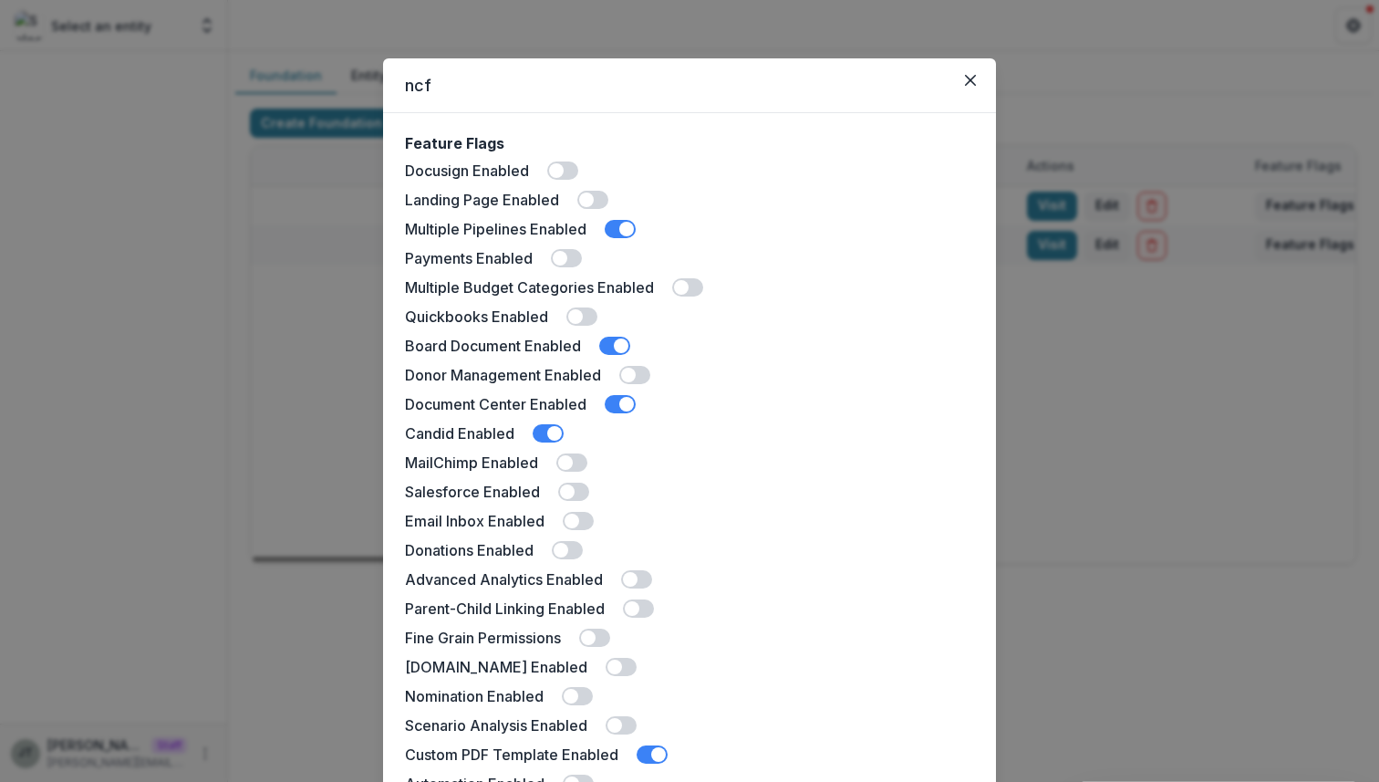
scroll to position [371, 0]
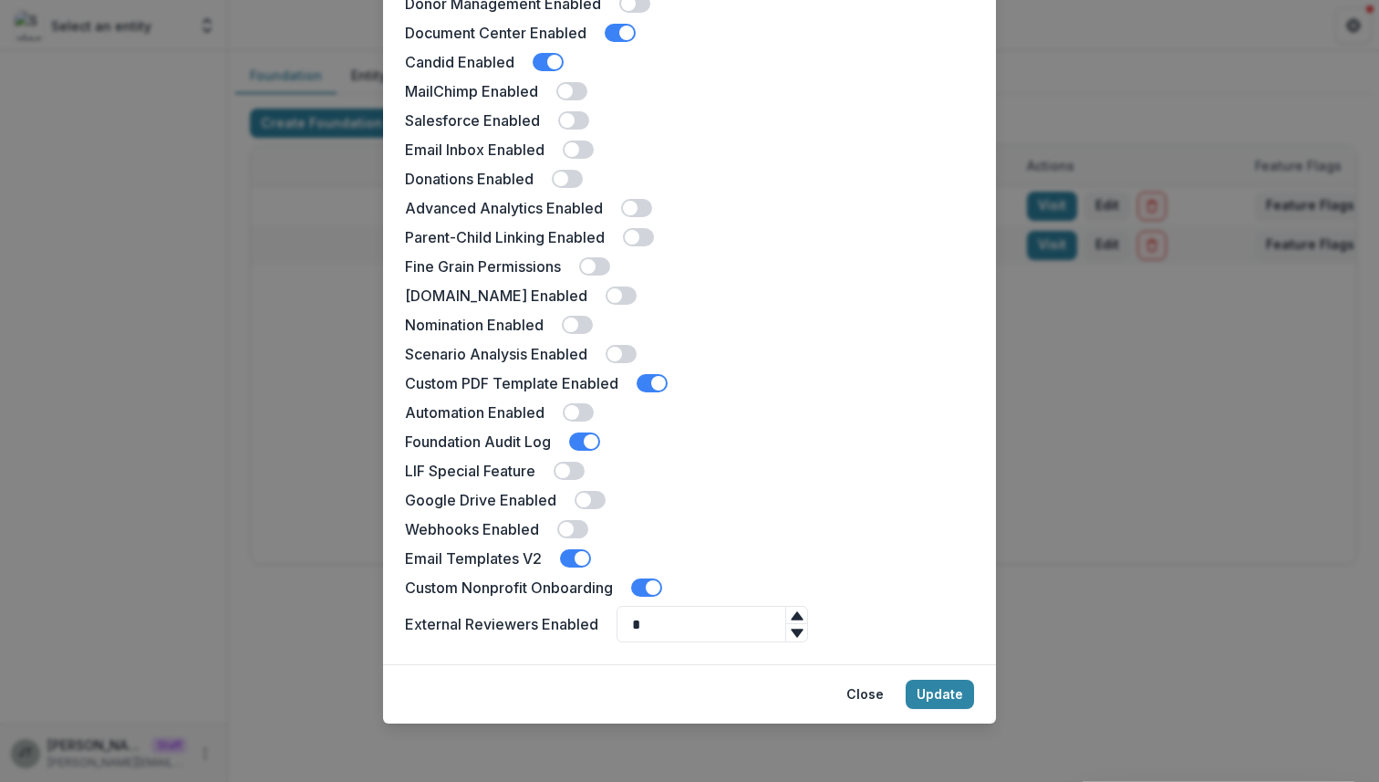
click at [647, 206] on span at bounding box center [636, 208] width 31 height 18
click at [920, 680] on button "Update" at bounding box center [940, 693] width 68 height 29
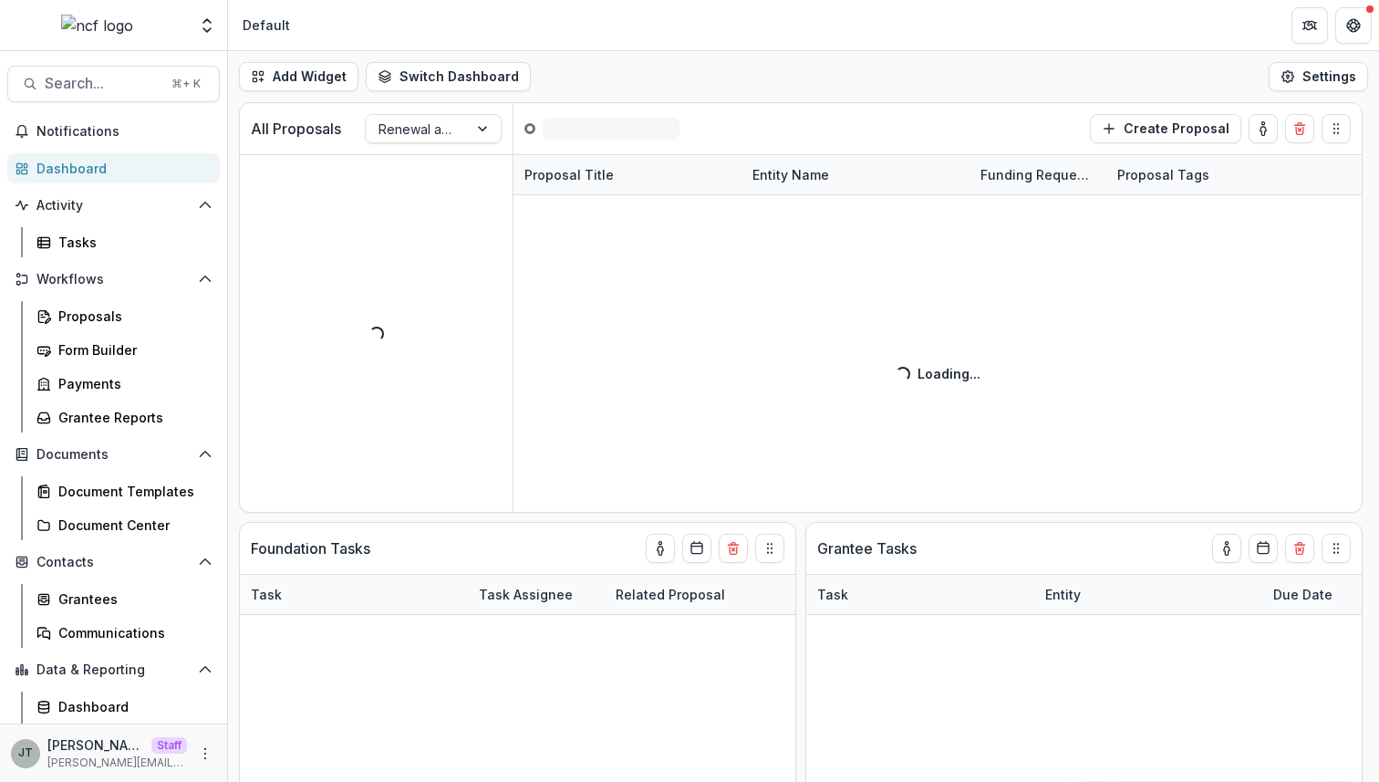
scroll to position [66, 0]
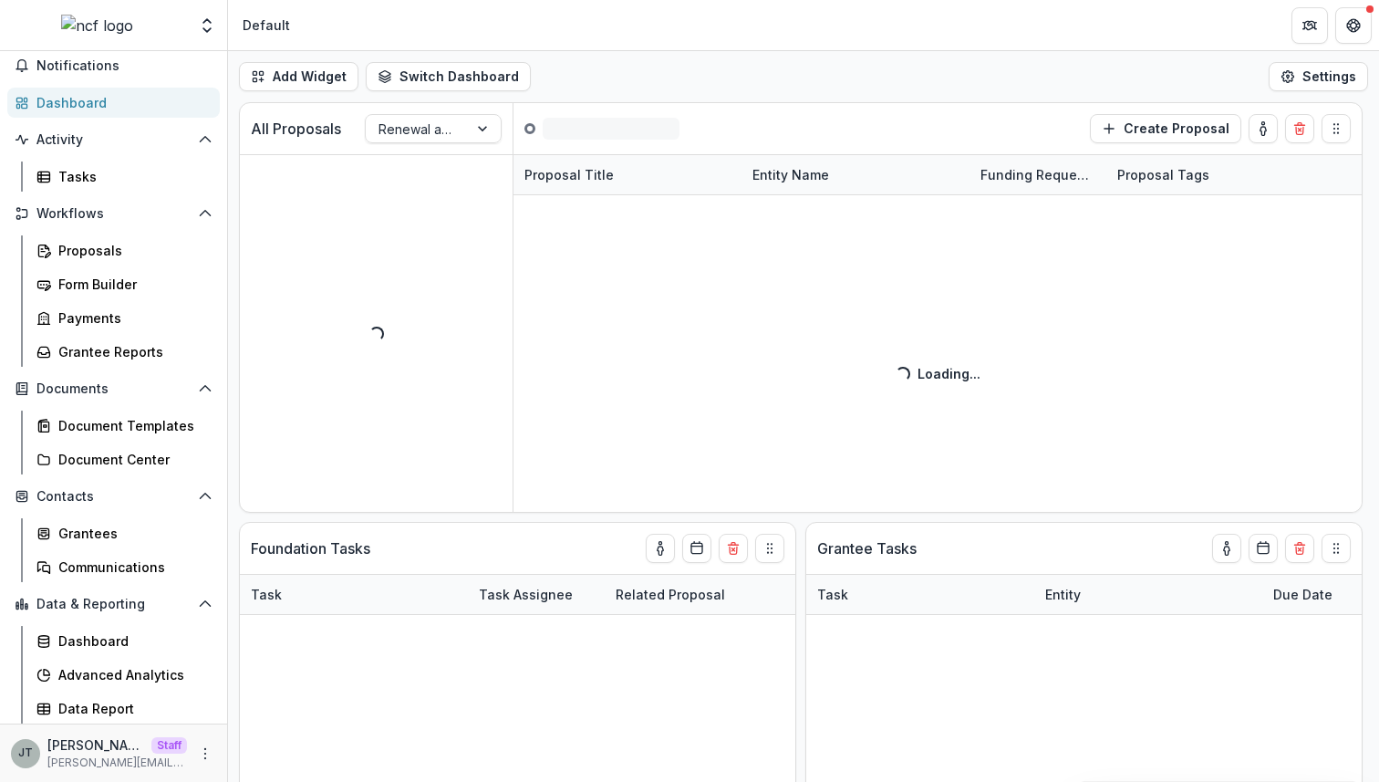
click at [133, 689] on div "Dashboard Advanced Analytics Data Report" at bounding box center [124, 675] width 205 height 98
click at [133, 679] on div "Advanced Analytics" at bounding box center [131, 674] width 147 height 19
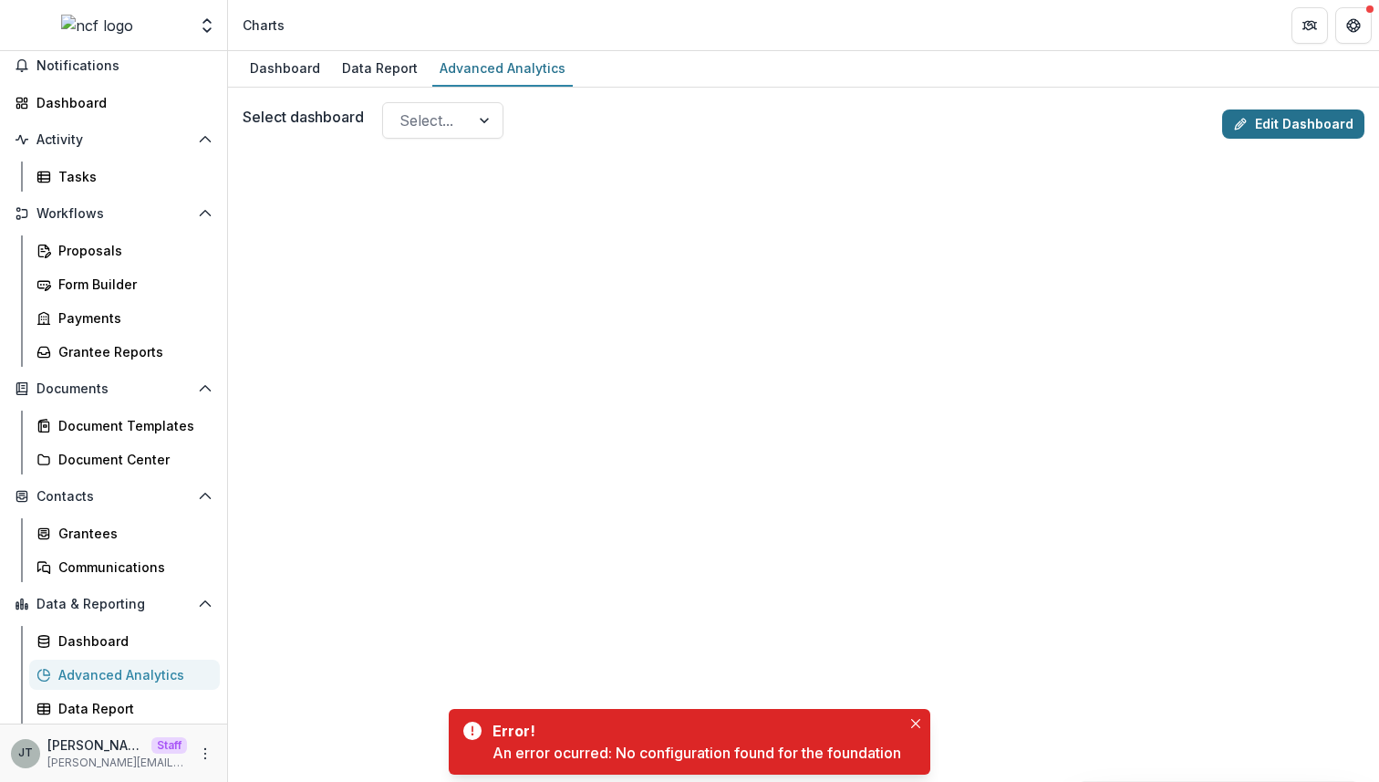
click at [1269, 124] on link "Edit Dashboard" at bounding box center [1293, 123] width 142 height 29
